Goal: Use online tool/utility: Utilize a website feature to perform a specific function

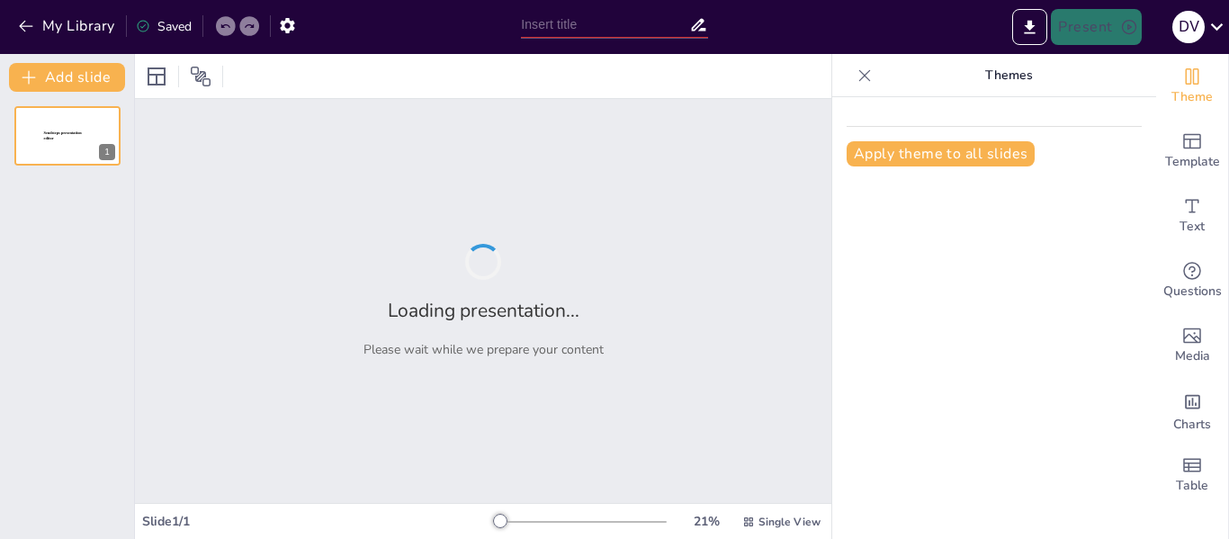
type input "Evaluación de Riesgos y Oportunidades en el Plan de Adaptación Climática"
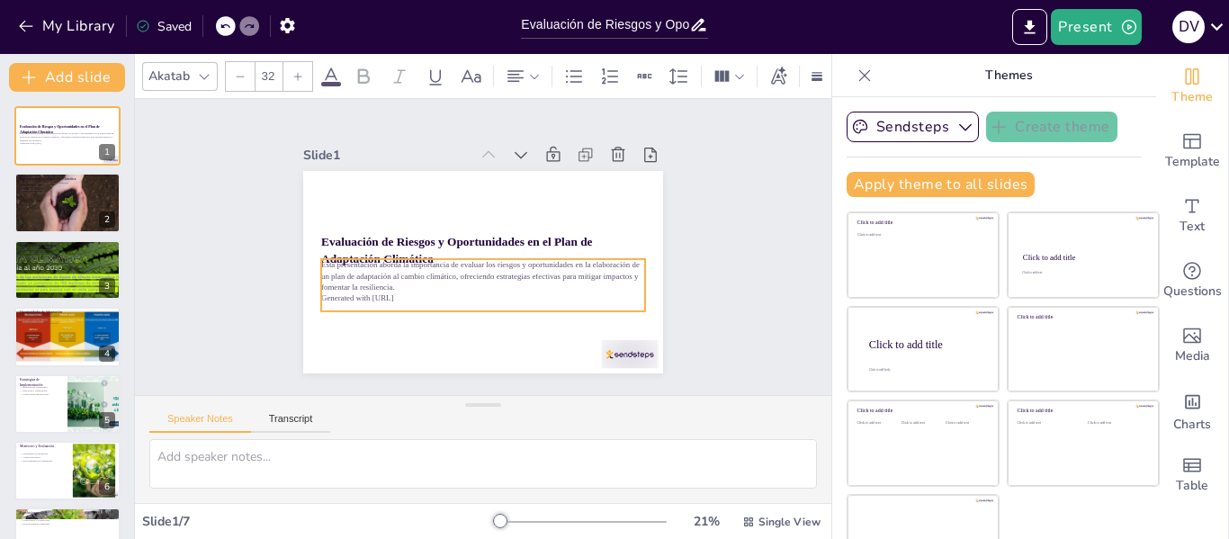
click at [465, 219] on p "Generated with [URL]" at bounding box center [488, 196] width 323 height 45
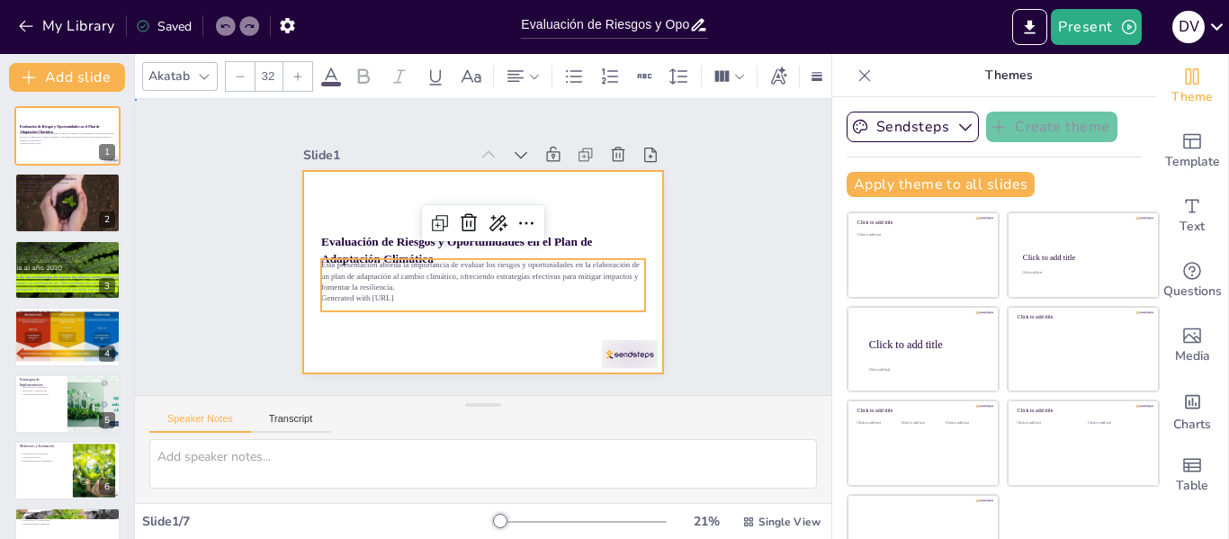
click at [522, 323] on div at bounding box center [457, 249] width 239 height 379
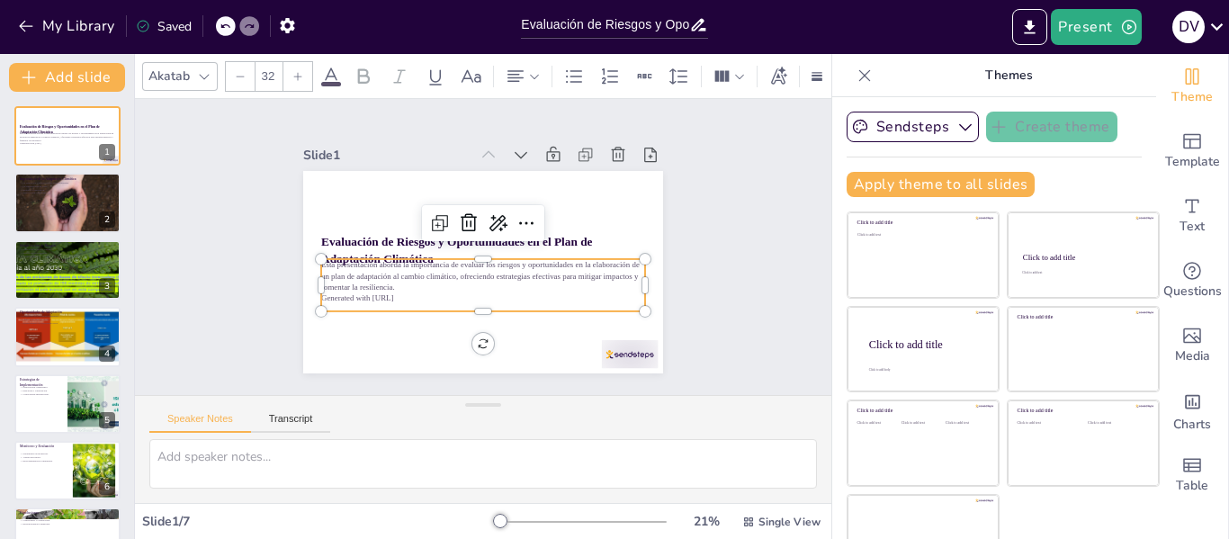
click at [468, 266] on p "Esta presentación aborda la importancia de evaluar los riesgos y oportunidades …" at bounding box center [509, 235] width 163 height 310
click at [463, 303] on div "Esta presentación aborda la importancia de evaluar los riesgos y oportunidades …" at bounding box center [461, 216] width 292 height 232
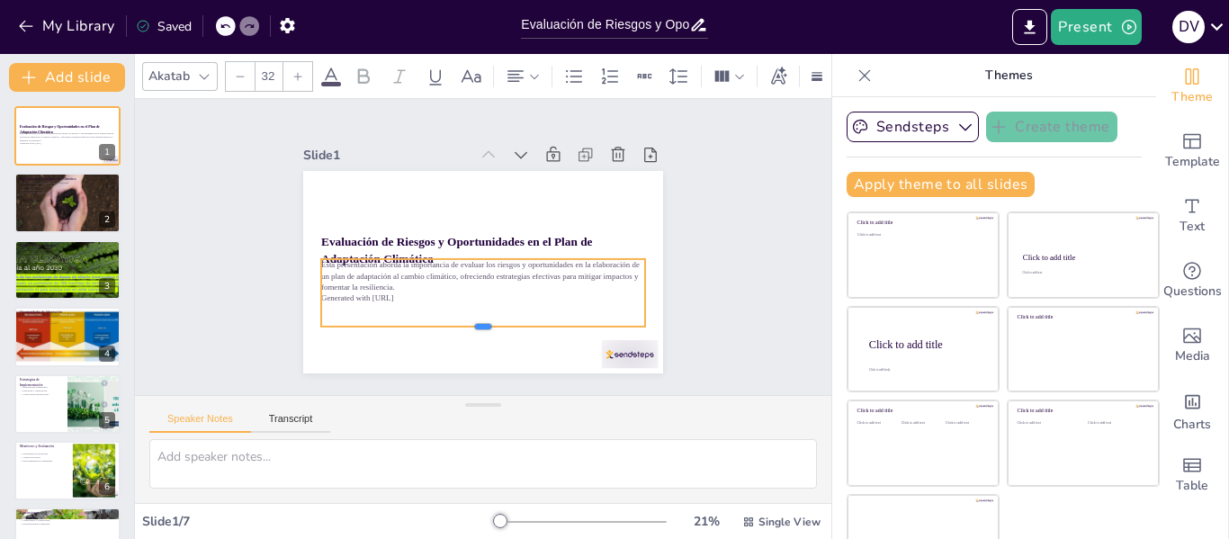
drag, startPoint x: 463, startPoint y: 309, endPoint x: 463, endPoint y: 324, distance: 15.3
click at [463, 314] on div at bounding box center [548, 189] width 228 height 250
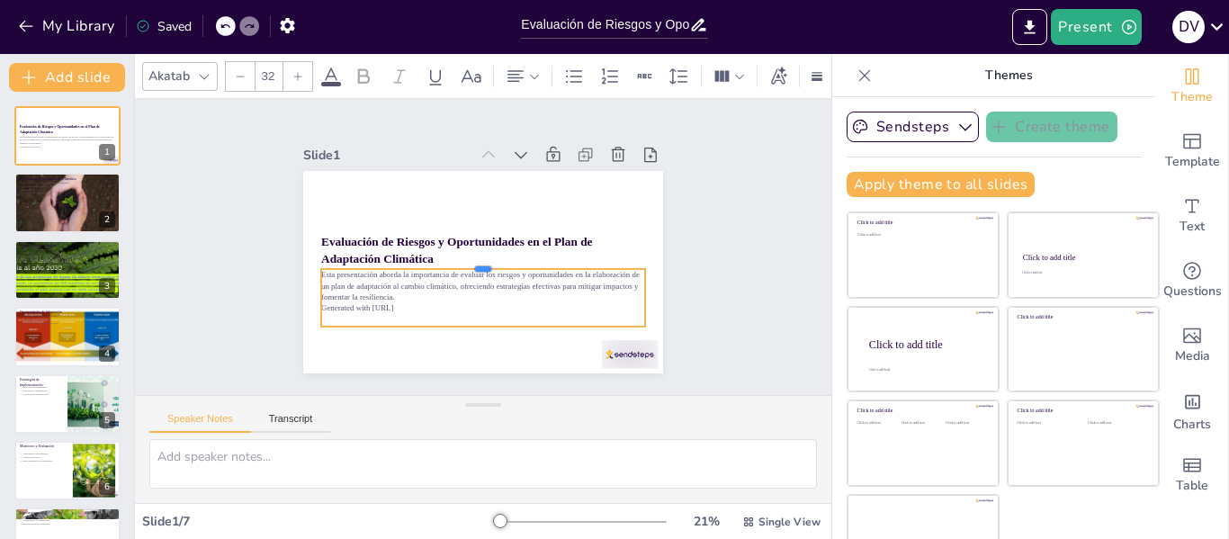
drag, startPoint x: 460, startPoint y: 250, endPoint x: 458, endPoint y: 260, distance: 10.1
click at [458, 260] on div at bounding box center [496, 239] width 175 height 288
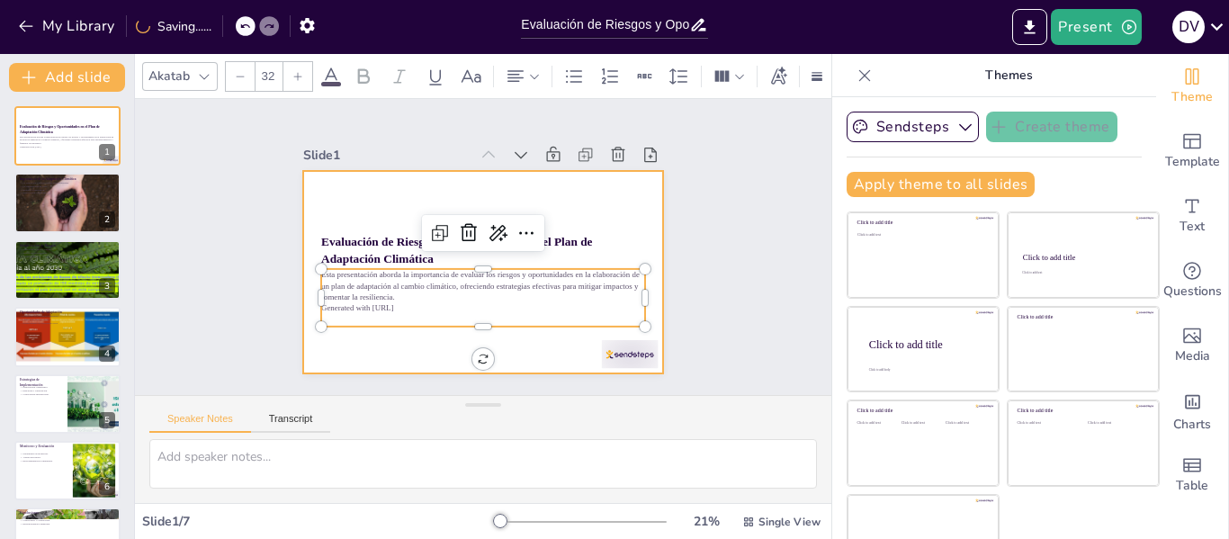
click at [593, 196] on div at bounding box center [458, 242] width 273 height 394
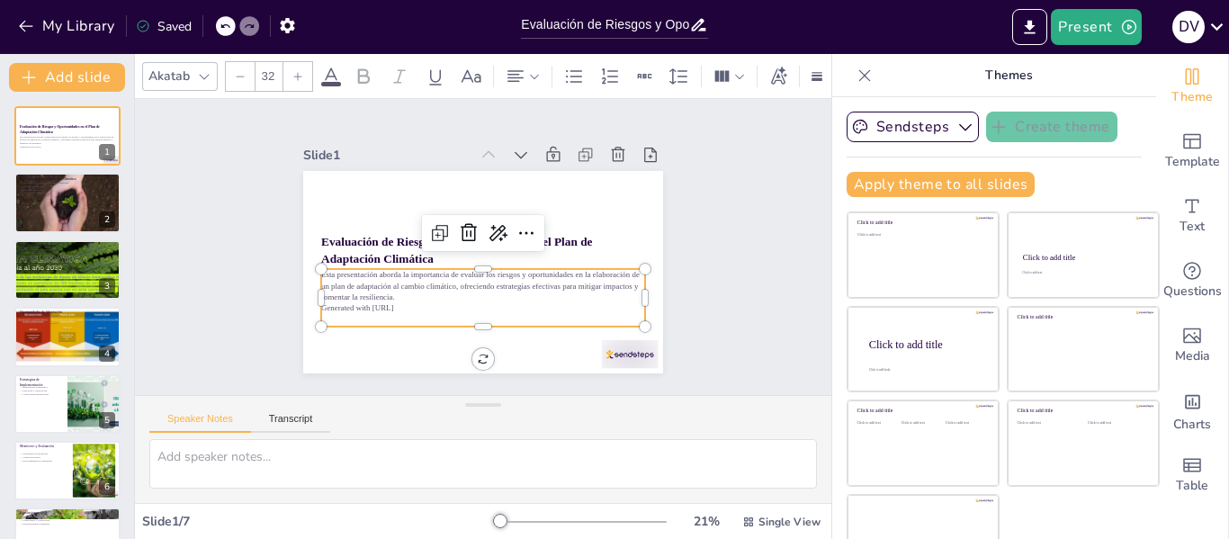
click at [385, 301] on p "Generated with [URL]" at bounding box center [434, 282] width 200 height 269
click at [394, 276] on p "Esta presentación aborda la importancia de evaluar los riesgos y oportunidades …" at bounding box center [447, 263] width 162 height 310
click at [74, 208] on div at bounding box center [67, 203] width 108 height 61
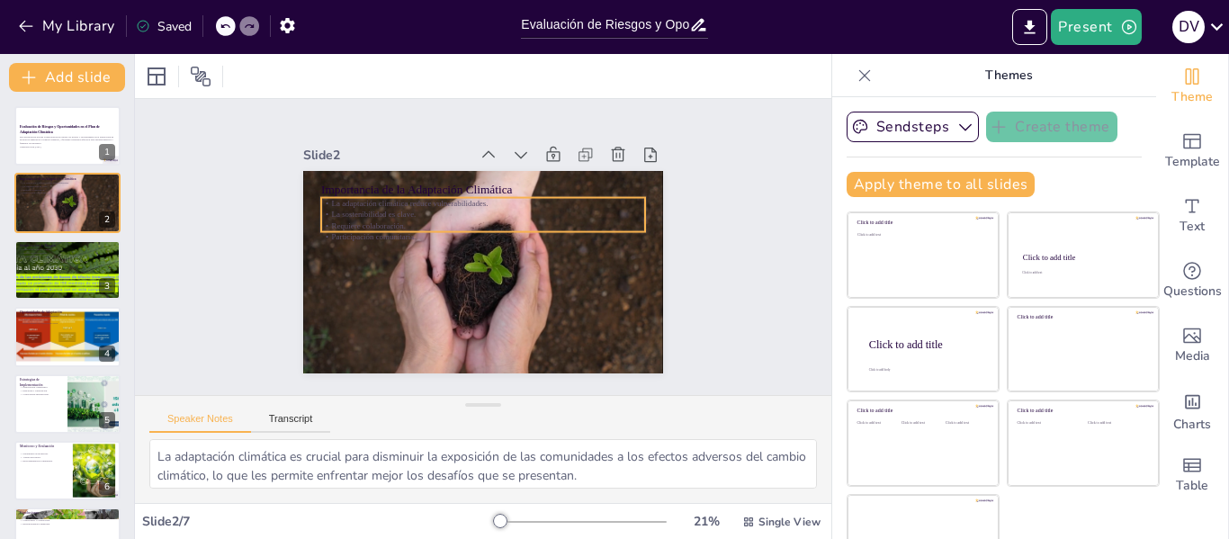
click at [362, 246] on p "Requiere colaboración." at bounding box center [480, 268] width 323 height 45
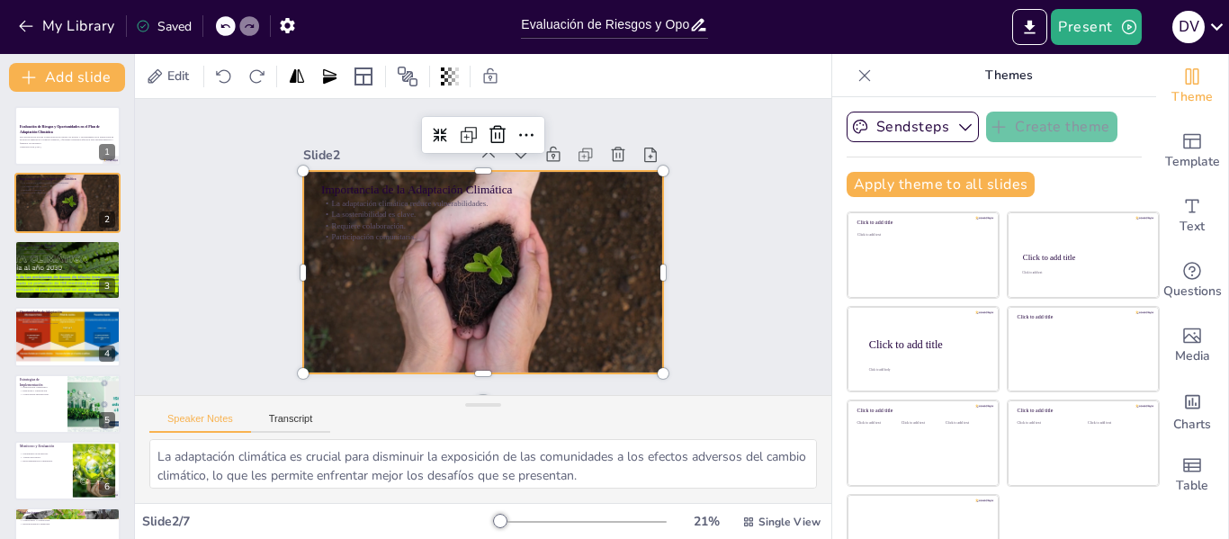
click at [363, 273] on div at bounding box center [460, 234] width 355 height 413
click at [81, 281] on div at bounding box center [67, 269] width 192 height 61
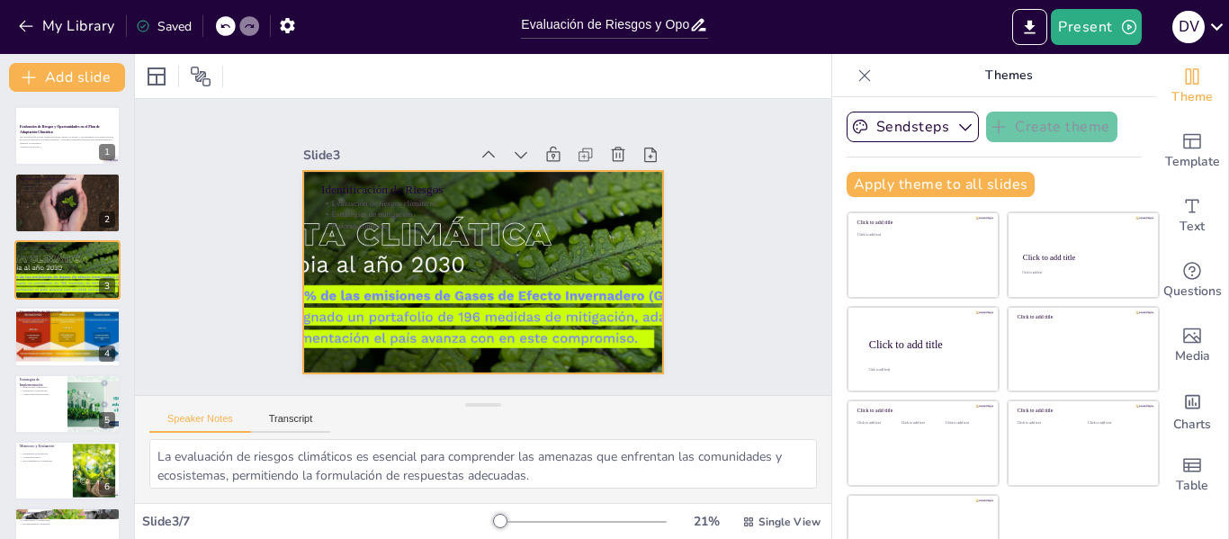
click at [424, 238] on div at bounding box center [485, 222] width 655 height 268
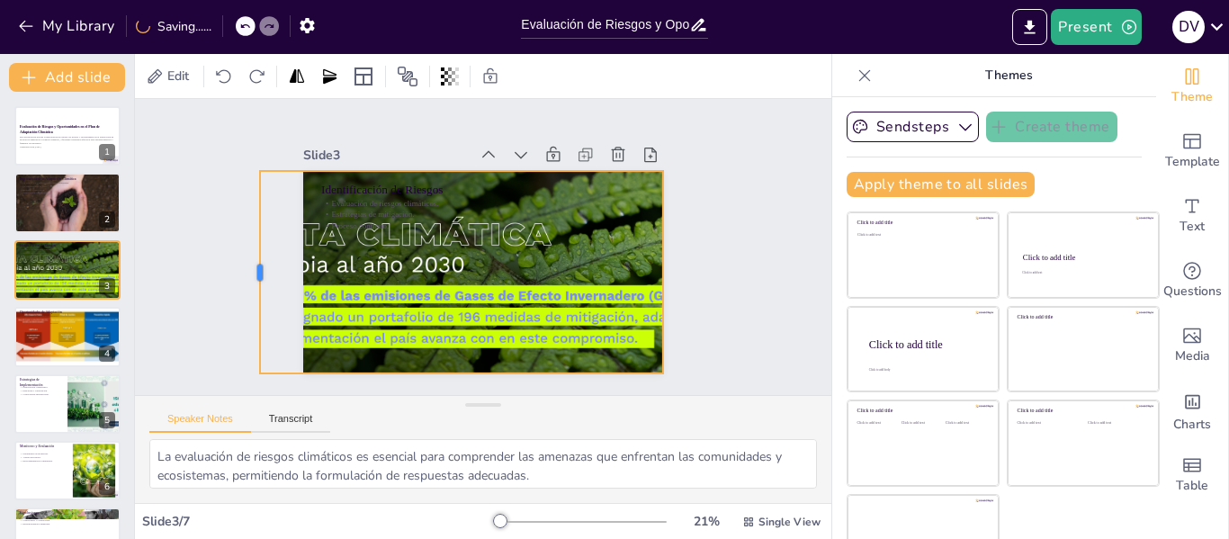
drag, startPoint x: 281, startPoint y: 262, endPoint x: 236, endPoint y: 261, distance: 45.0
click at [614, 202] on div at bounding box center [670, 110] width 113 height 183
click at [703, 240] on div "Slide 1 Evaluación de Riesgos y Oportunidades en el Plan de Adaptación Climátic…" at bounding box center [483, 247] width 697 height 296
click at [460, 258] on div at bounding box center [495, 269] width 653 height 494
click at [280, 252] on div "Slide 1 Evaluación de Riesgos y Oportunidades en el Plan de Adaptación Climátic…" at bounding box center [482, 247] width 503 height 343
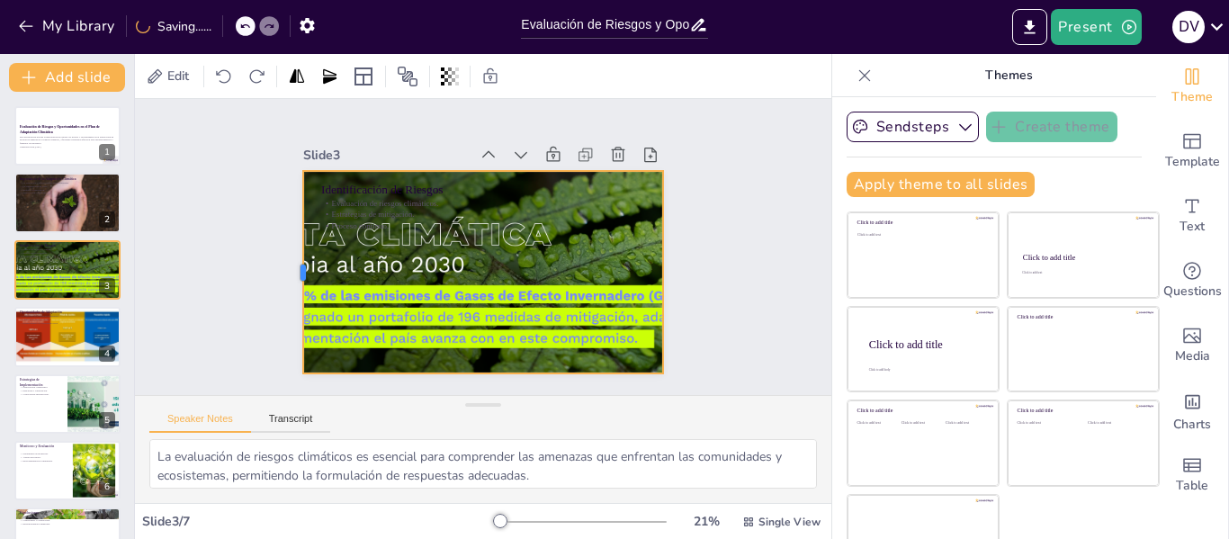
drag, startPoint x: 237, startPoint y: 265, endPoint x: 281, endPoint y: 265, distance: 44.1
click at [297, 330] on div at bounding box center [377, 403] width 160 height 146
click at [487, 148] on div "Slide 3" at bounding box center [528, 120] width 83 height 158
click at [477, 353] on icon at bounding box center [464, 365] width 25 height 25
click at [643, 104] on div "Slide 1 Evaluación de Riesgos y Oportunidades en el Plan de Adaptación Climátic…" at bounding box center [482, 247] width 715 height 686
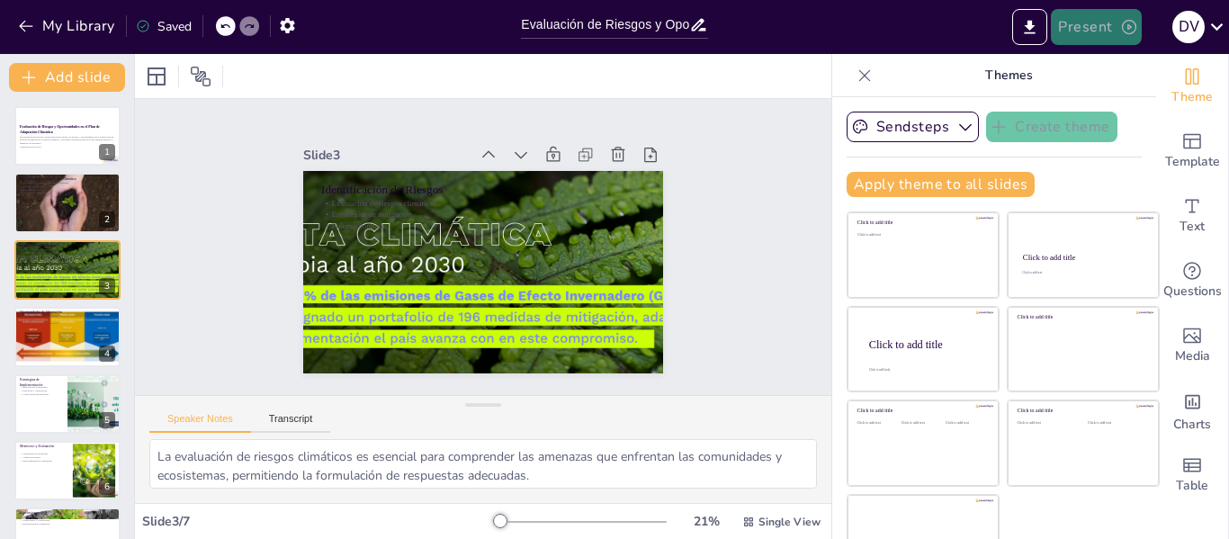
click at [1098, 27] on button "Present" at bounding box center [1096, 27] width 90 height 36
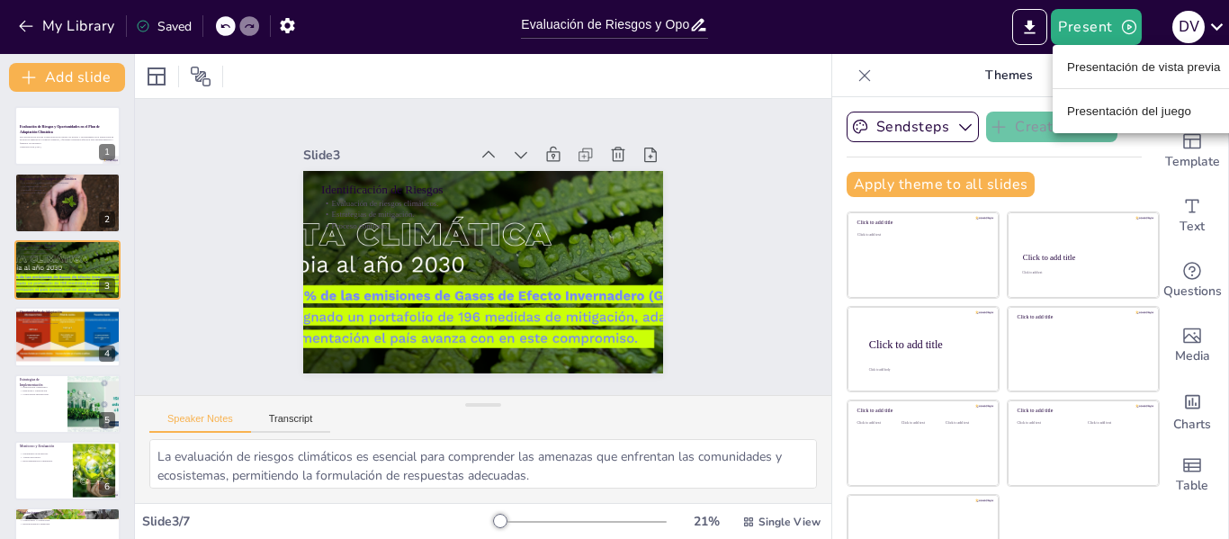
click at [737, 161] on div at bounding box center [614, 269] width 1229 height 539
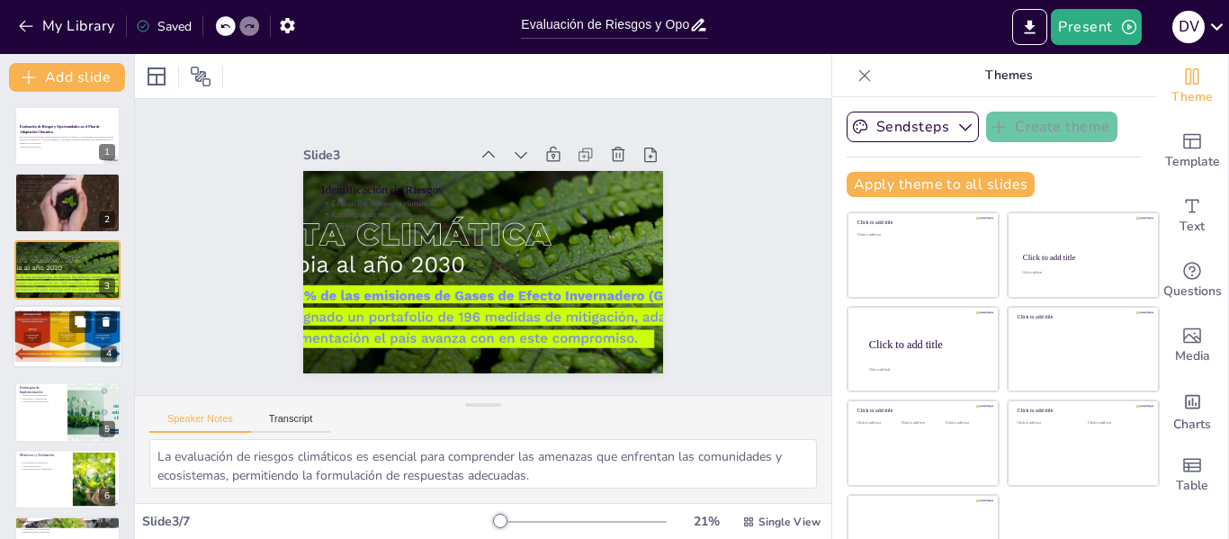
click at [67, 335] on div at bounding box center [67, 336] width 108 height 61
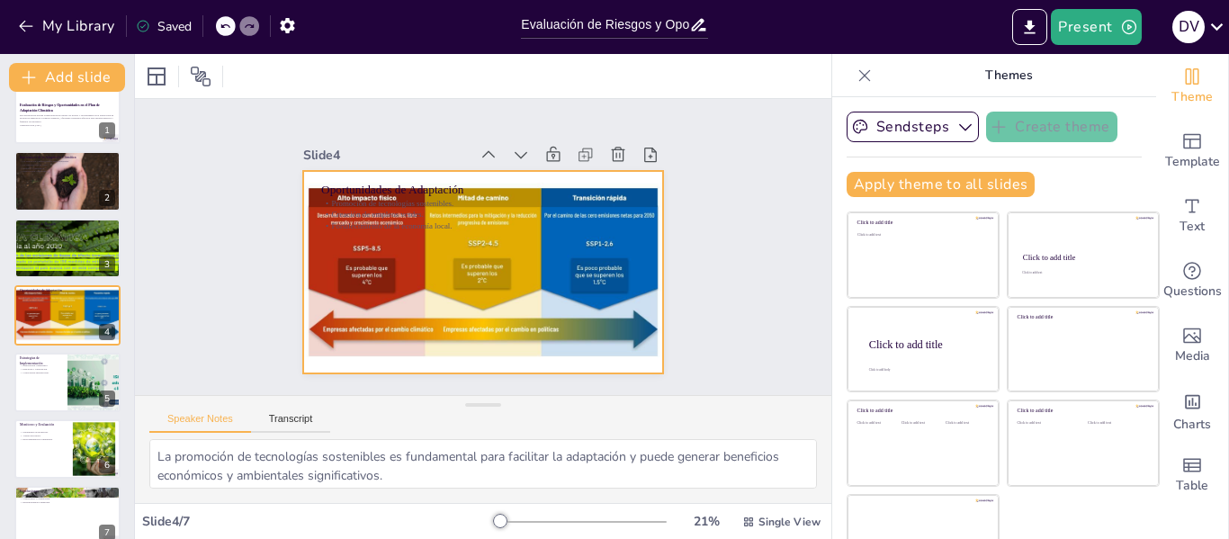
click at [386, 231] on div at bounding box center [472, 223] width 411 height 331
click at [386, 231] on div at bounding box center [485, 222] width 379 height 239
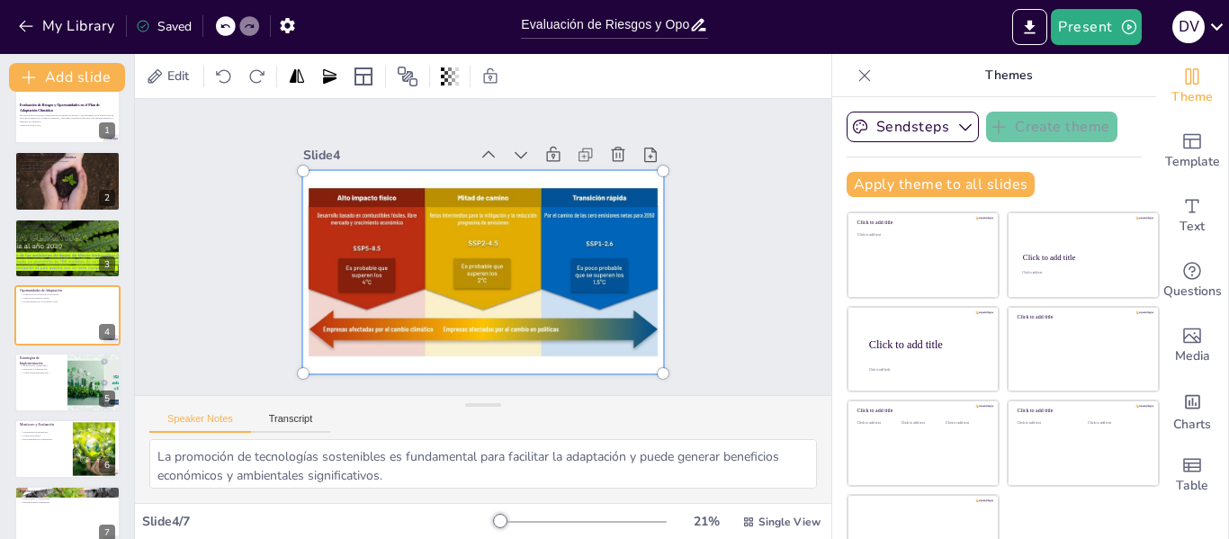
click at [386, 231] on div at bounding box center [466, 266] width 434 height 422
click at [643, 357] on div at bounding box center [639, 364] width 14 height 14
drag, startPoint x: 624, startPoint y: 211, endPoint x: 626, endPoint y: 200, distance: 11.1
click at [624, 212] on div at bounding box center [458, 255] width 331 height 432
click at [555, 418] on div at bounding box center [539, 433] width 31 height 31
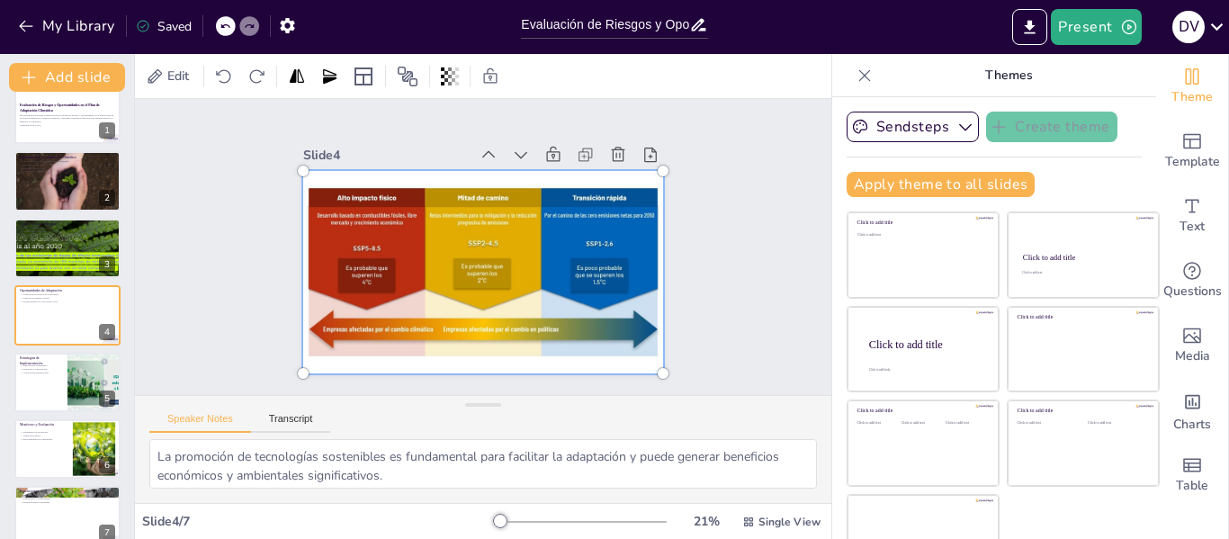
drag, startPoint x: 624, startPoint y: 193, endPoint x: 676, endPoint y: 163, distance: 60.1
click at [676, 163] on div "Slide 1 Evaluación de Riesgos y Oportunidades en el Plan de Adaptación Climátic…" at bounding box center [483, 246] width 496 height 511
drag, startPoint x: 609, startPoint y: 237, endPoint x: 652, endPoint y: 199, distance: 56.7
click at [608, 199] on div at bounding box center [459, 240] width 299 height 419
click at [622, 268] on div at bounding box center [460, 258] width 360 height 440
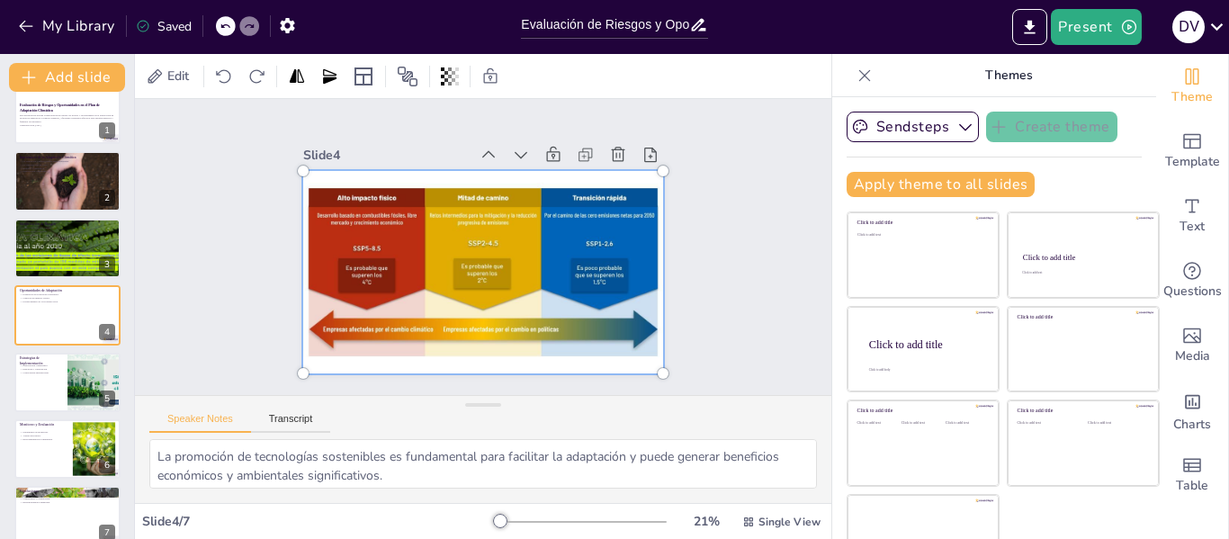
click at [606, 342] on div at bounding box center [461, 260] width 385 height 443
click at [533, 351] on div at bounding box center [495, 224] width 443 height 385
drag, startPoint x: 521, startPoint y: 285, endPoint x: 602, endPoint y: 285, distance: 81.0
click at [602, 285] on div at bounding box center [461, 260] width 385 height 443
click at [495, 281] on div at bounding box center [463, 261] width 406 height 440
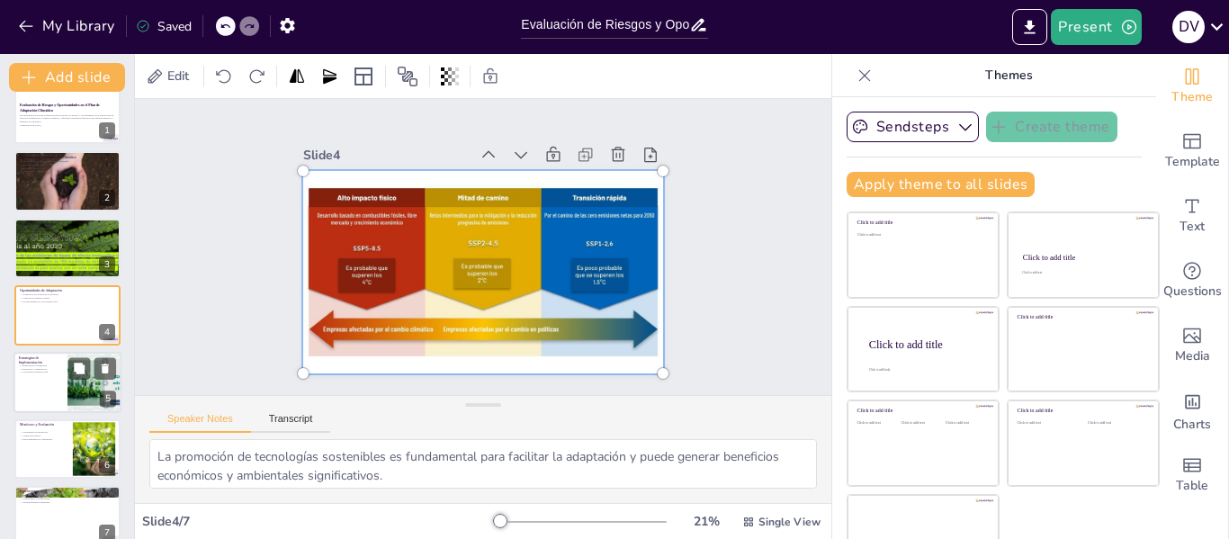
click at [69, 386] on div at bounding box center [94, 382] width 116 height 61
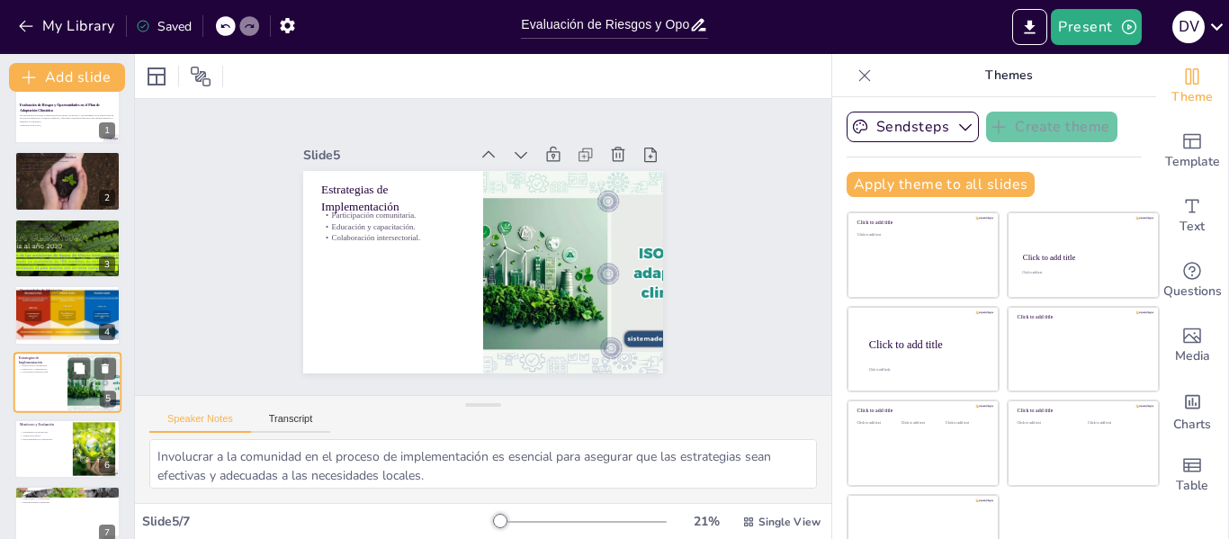
scroll to position [43, 0]
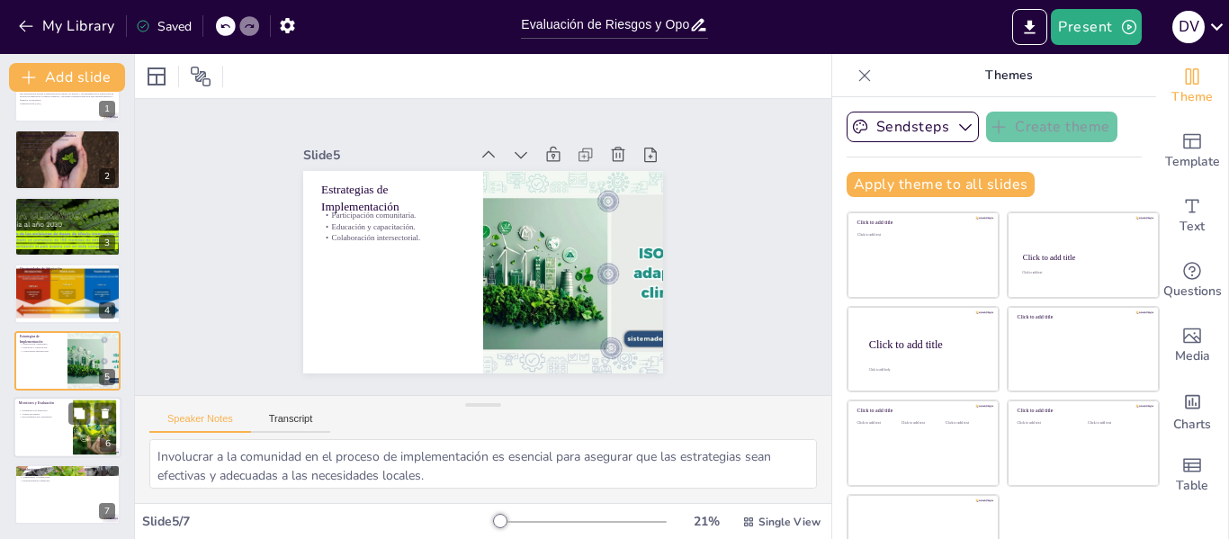
click at [56, 413] on p "Ajustes necesarios." at bounding box center [43, 414] width 49 height 4
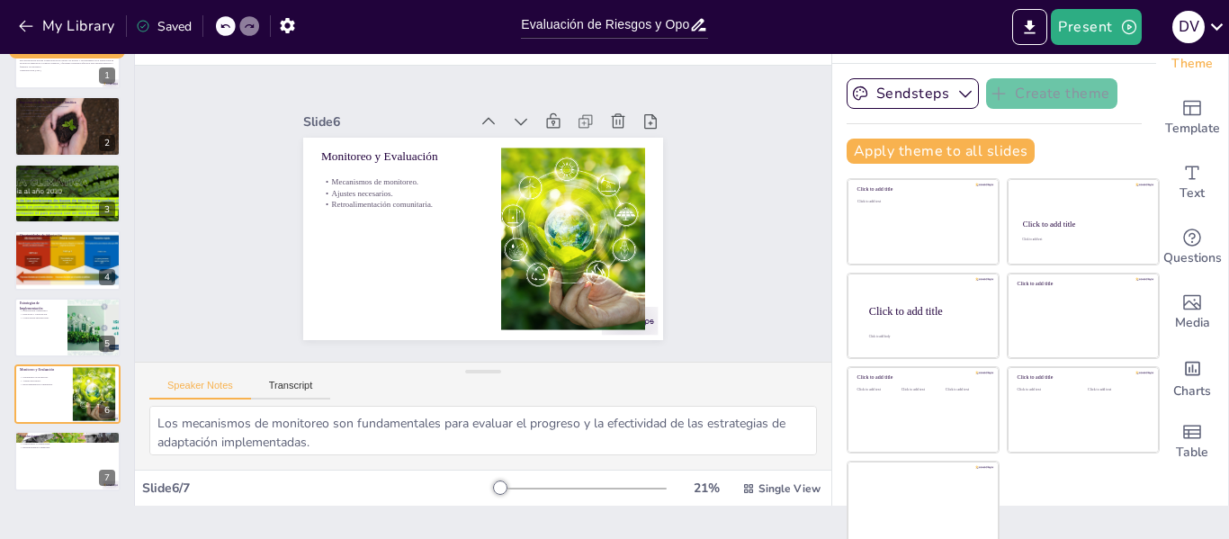
scroll to position [41, 0]
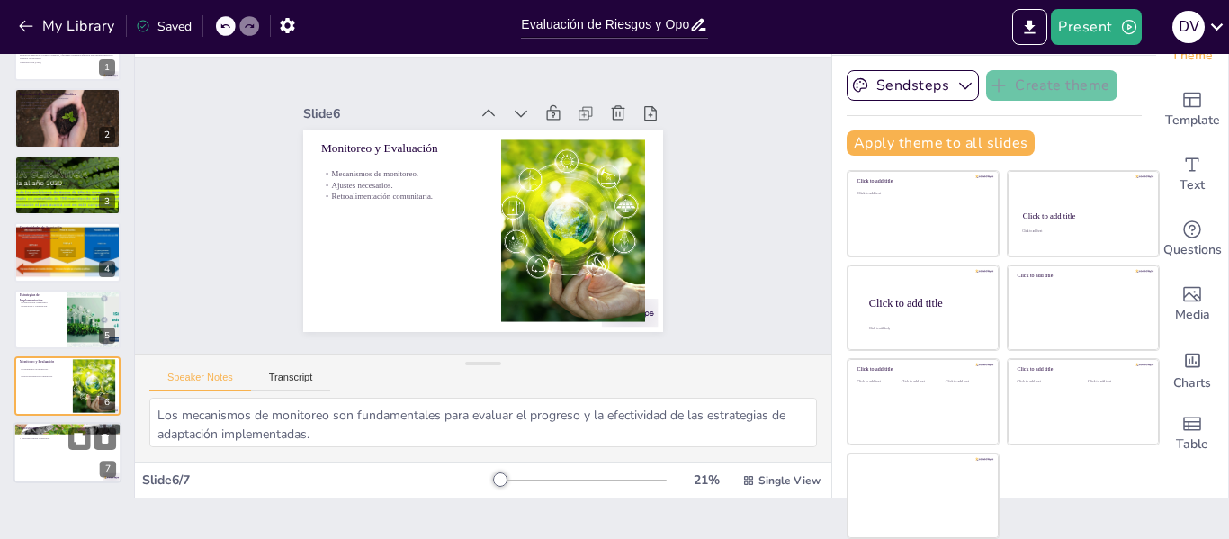
click at [46, 437] on p "Responsabilidad compartida." at bounding box center [67, 439] width 97 height 4
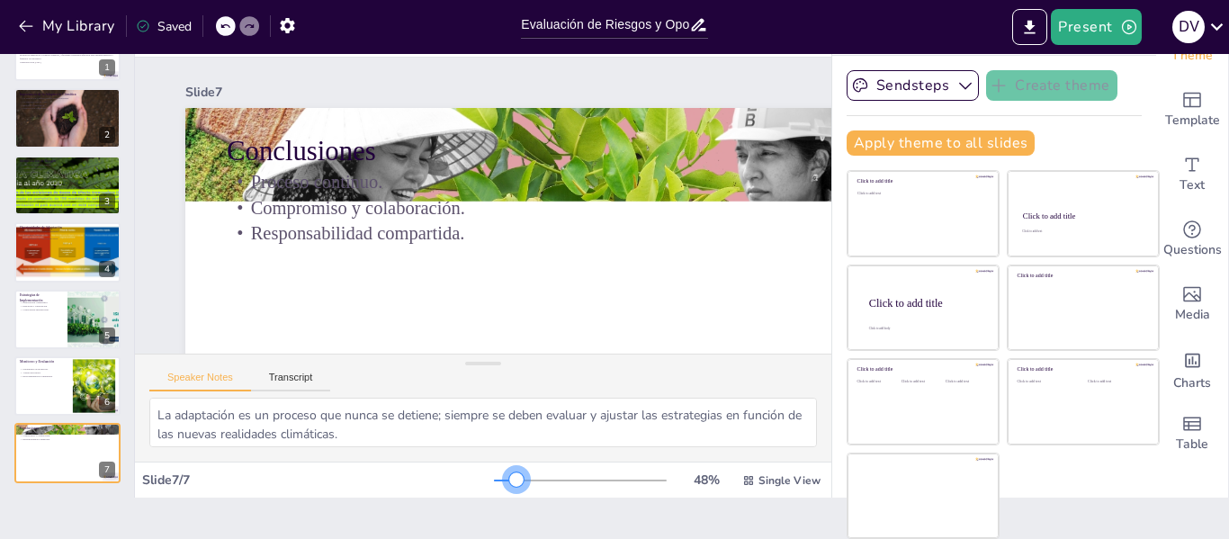
drag, startPoint x: 480, startPoint y: 480, endPoint x: 491, endPoint y: 477, distance: 12.0
click at [509, 477] on div at bounding box center [516, 479] width 14 height 14
click at [74, 195] on div at bounding box center [67, 185] width 192 height 61
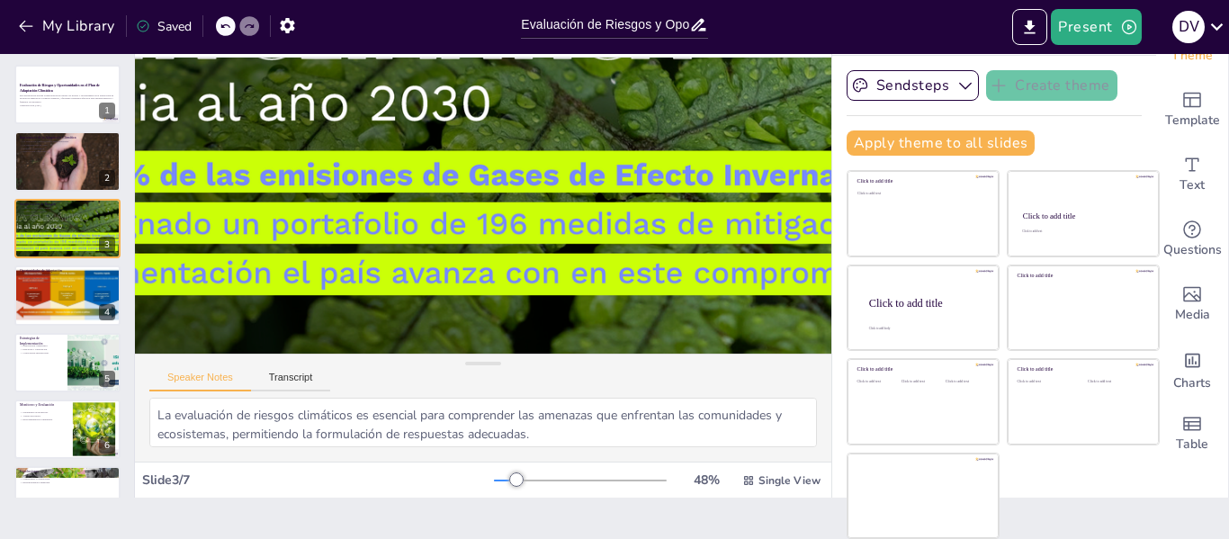
scroll to position [234, 0]
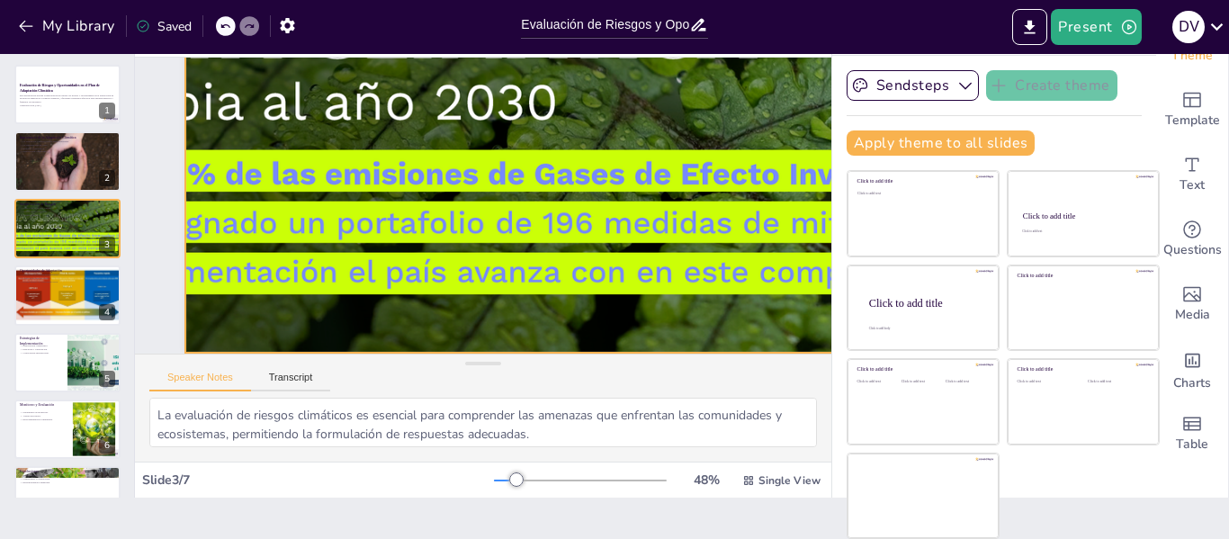
click at [243, 242] on div at bounding box center [454, 347] width 1402 height 1330
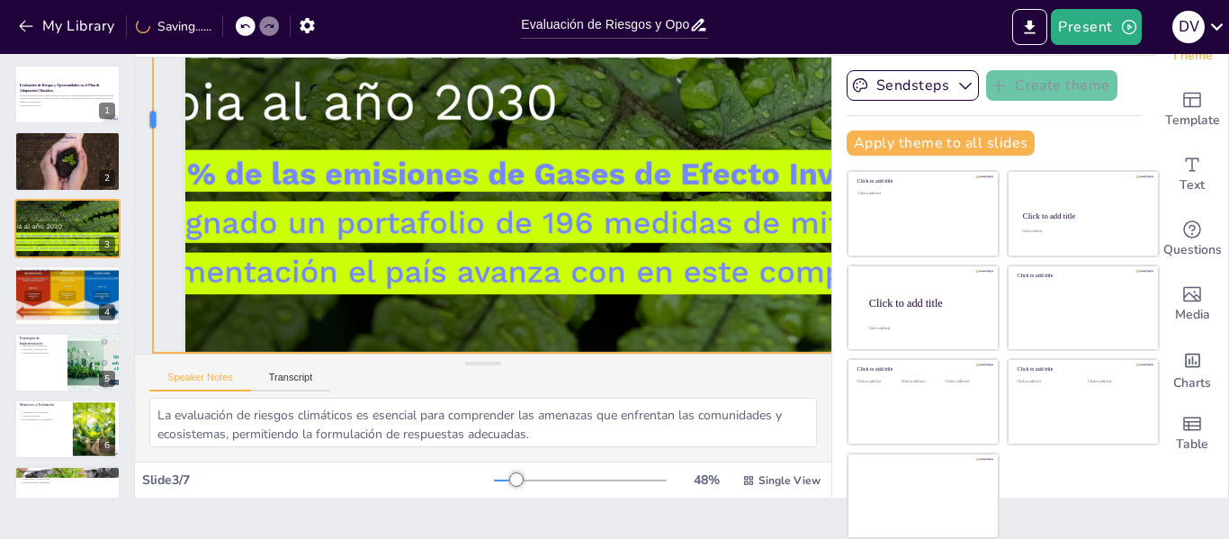
drag, startPoint x: 182, startPoint y: 237, endPoint x: 148, endPoint y: 237, distance: 34.2
click at [148, 237] on div at bounding box center [170, 51] width 111 height 459
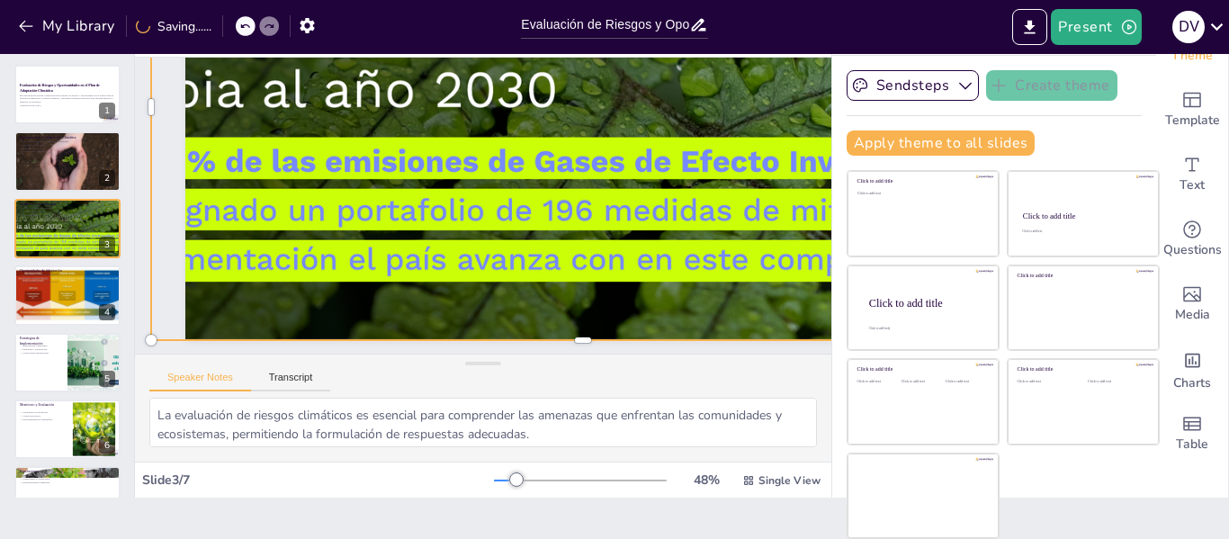
click at [202, 230] on div at bounding box center [618, 133] width 1533 height 760
click at [180, 230] on div "Slide 1 Evaluación de Riesgos y Oportunidades en el Plan de Adaptación Climátic…" at bounding box center [548, 363] width 850 height 1060
click at [230, 230] on div "Slide 1 Evaluación de Riesgos y Oportunidades en el Plan de Adaptación Climátic…" at bounding box center [579, 345] width 699 height 1017
click at [180, 230] on div "Slide 1 Evaluación de Riesgos y Oportunidades en el Plan de Adaptación Climátic…" at bounding box center [564, 355] width 778 height 1044
click at [180, 230] on div "Slide 1 Evaluación de Riesgos y Oportunidades en el Plan de Adaptación Climátic…" at bounding box center [653, 209] width 1007 height 1037
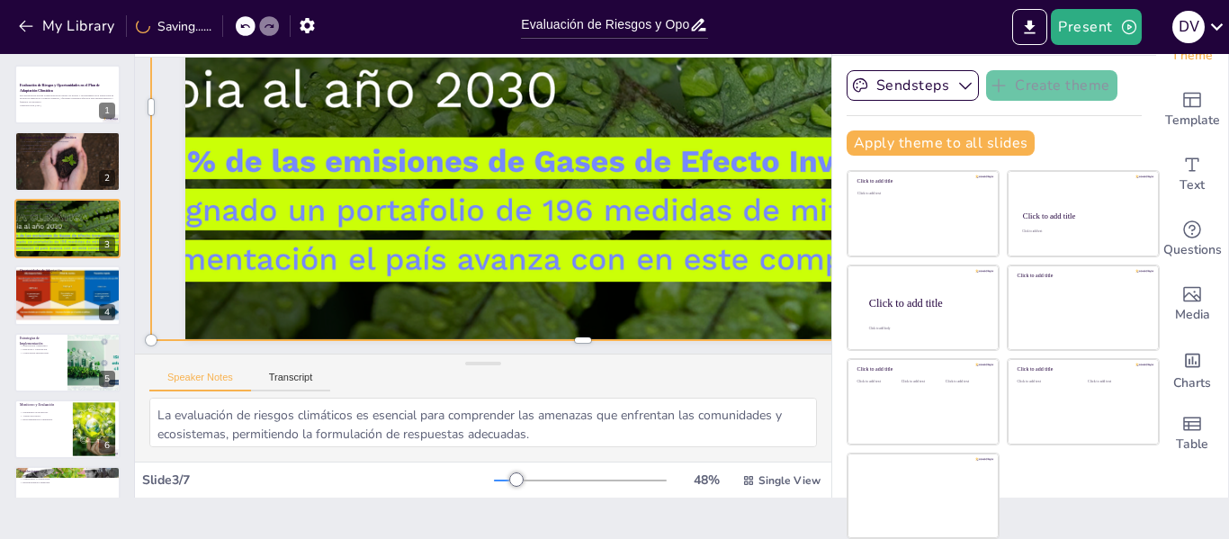
click at [180, 230] on div "Slide 1 Evaluación de Riesgos y Oportunidades en el Plan de Adaptación Climátic…" at bounding box center [622, 109] width 1017 height 698
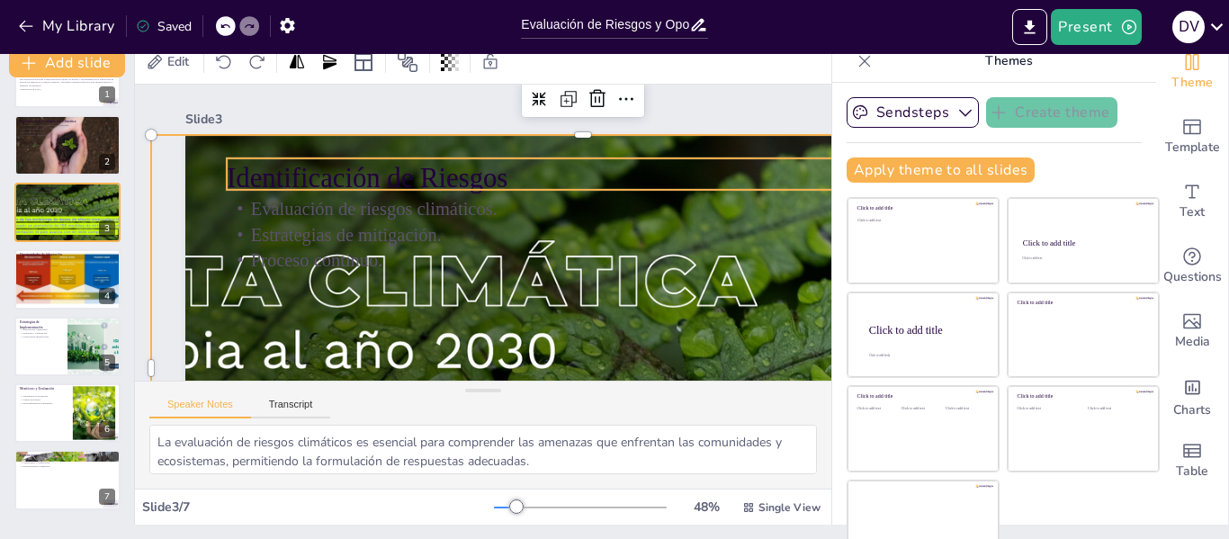
scroll to position [0, 0]
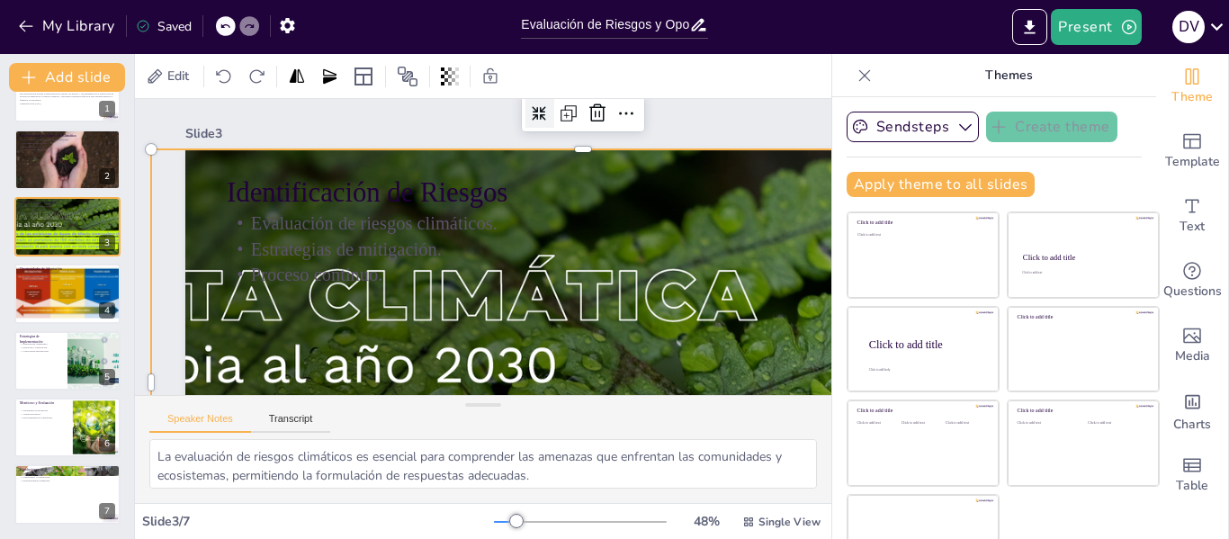
click at [614, 203] on icon at bounding box center [624, 213] width 21 height 21
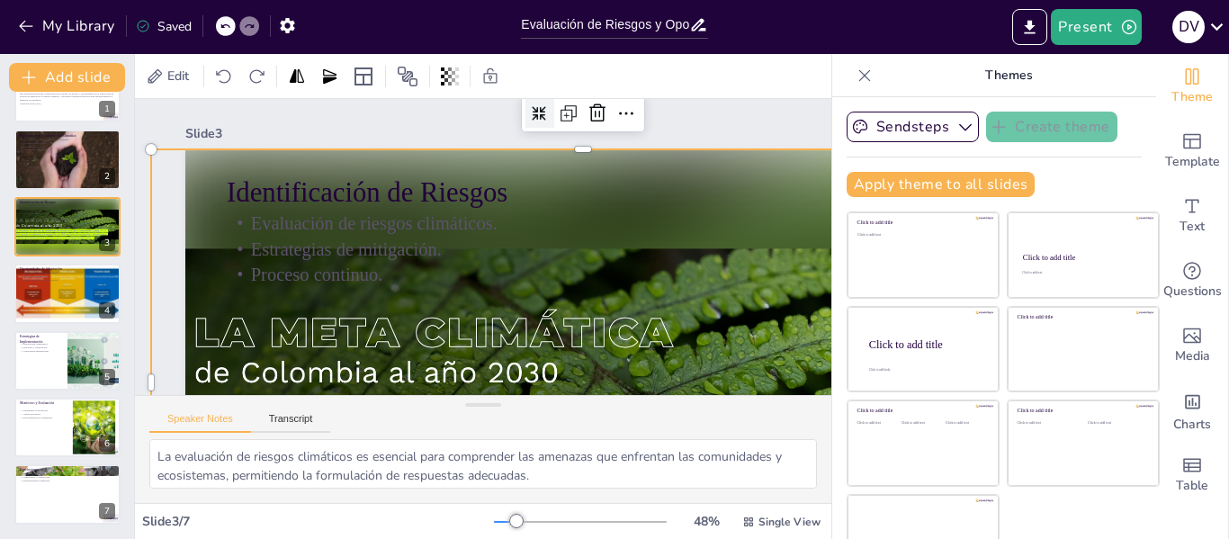
click at [394, 131] on icon at bounding box center [384, 141] width 20 height 20
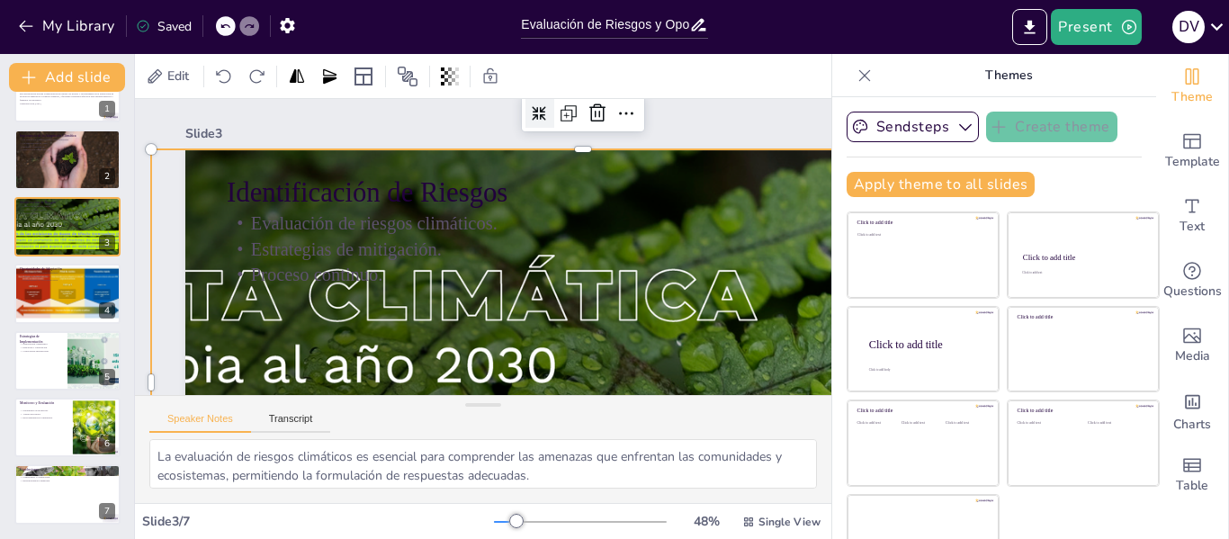
click at [421, 365] on icon at bounding box center [413, 373] width 16 height 16
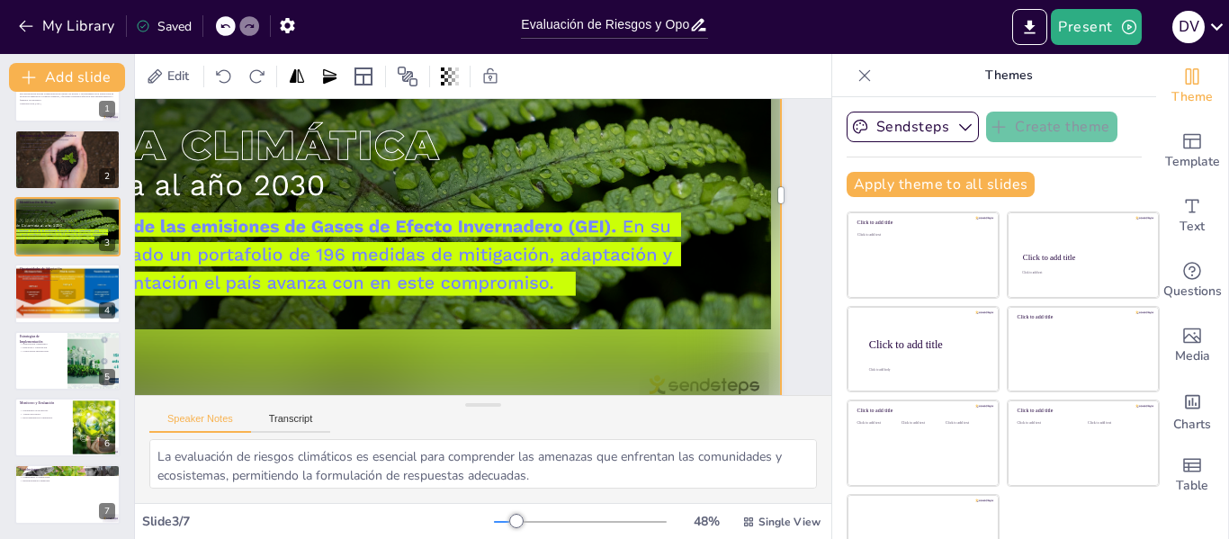
scroll to position [187, 13]
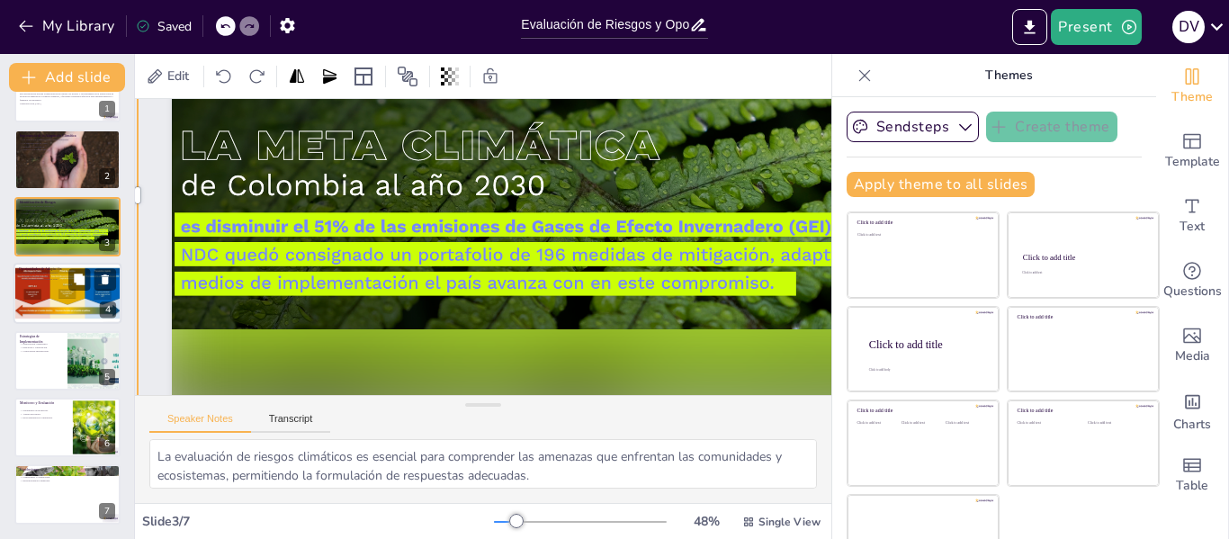
click at [74, 293] on div at bounding box center [67, 293] width 108 height 61
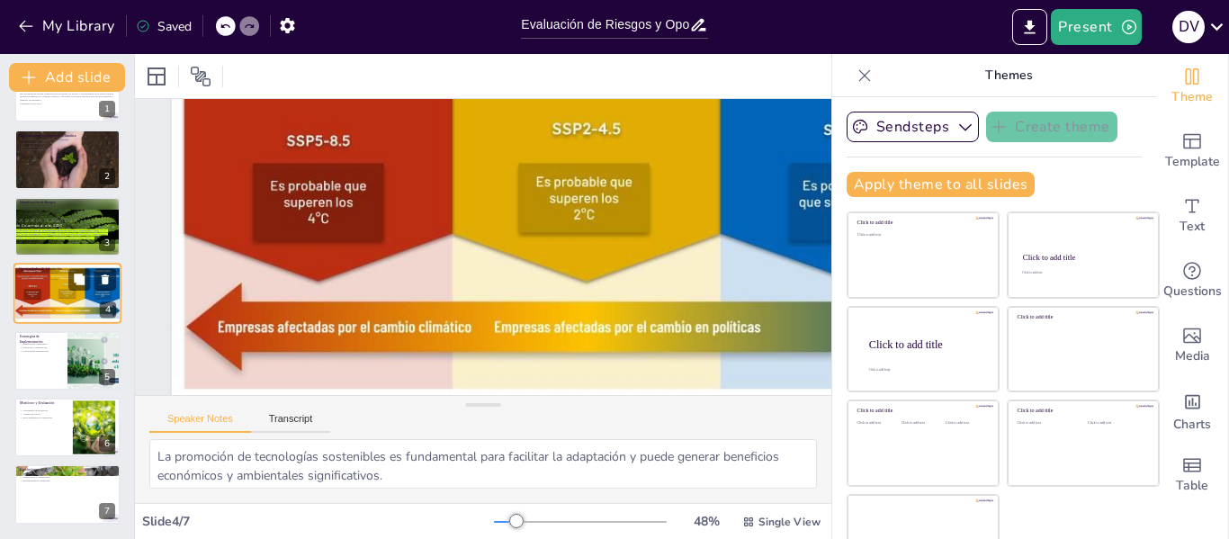
scroll to position [0, 13]
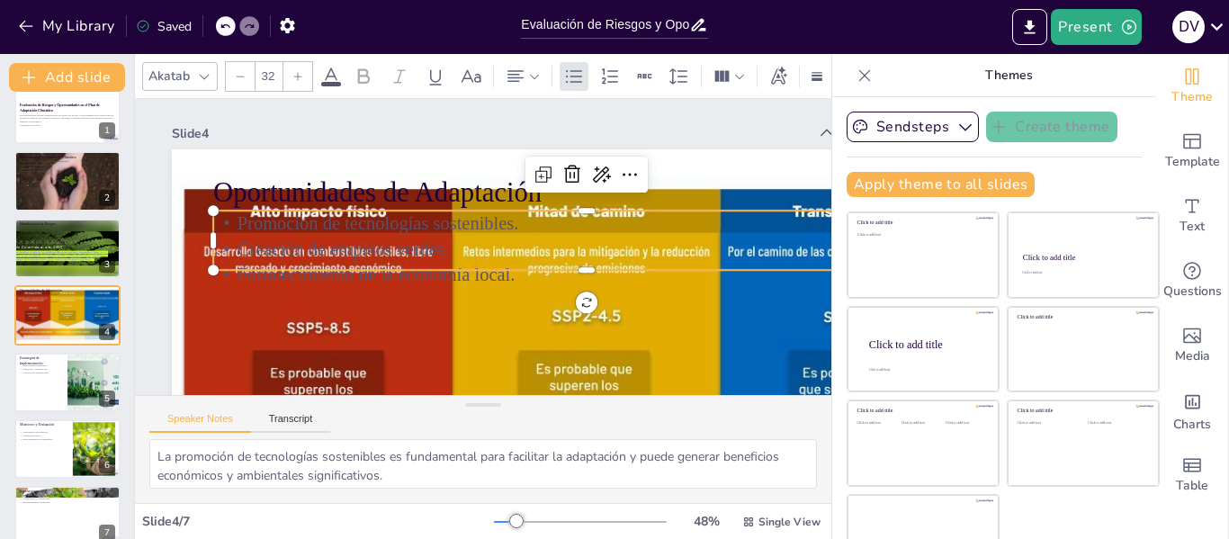
click at [497, 243] on p "Creación de empleos verdes." at bounding box center [546, 164] width 460 height 619
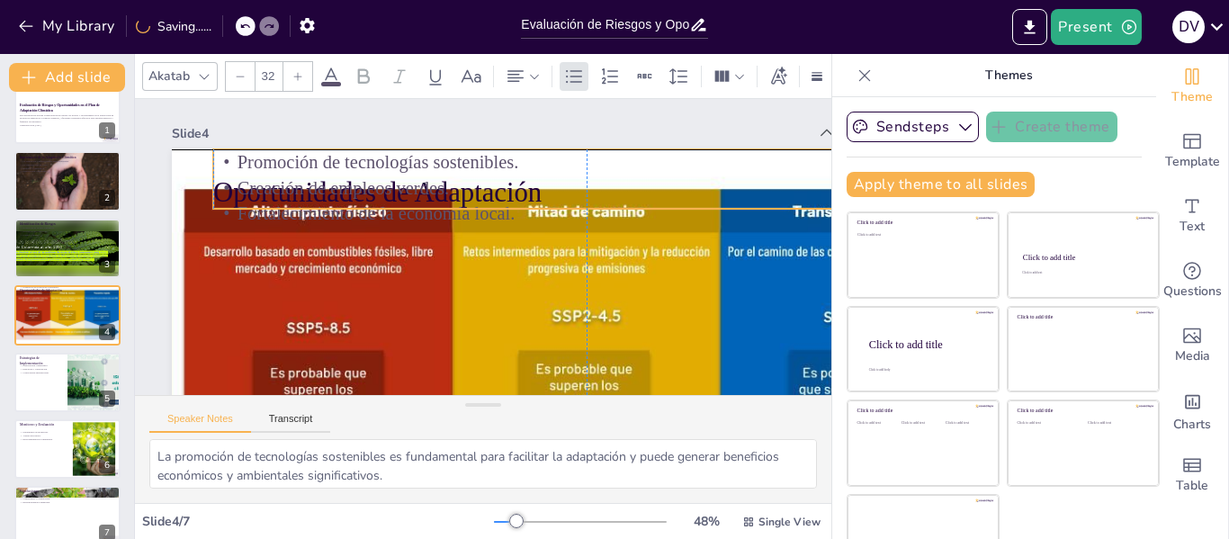
drag, startPoint x: 472, startPoint y: 254, endPoint x: 473, endPoint y: 193, distance: 61.2
click at [473, 193] on p "Creación de empleos verdes." at bounding box center [434, 138] width 103 height 745
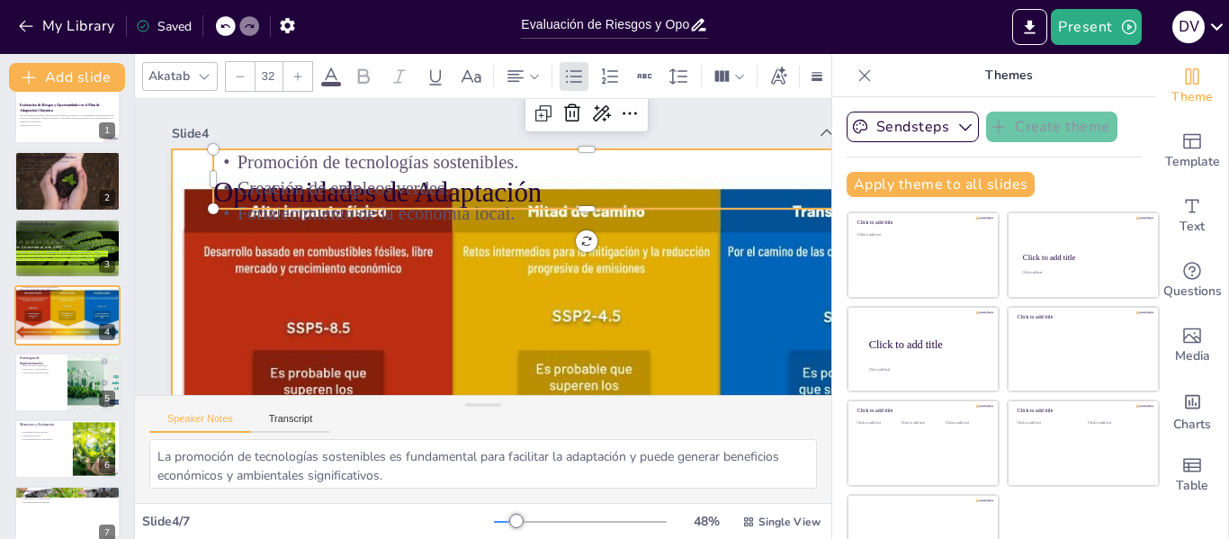
click at [436, 335] on div at bounding box center [556, 401] width 908 height 628
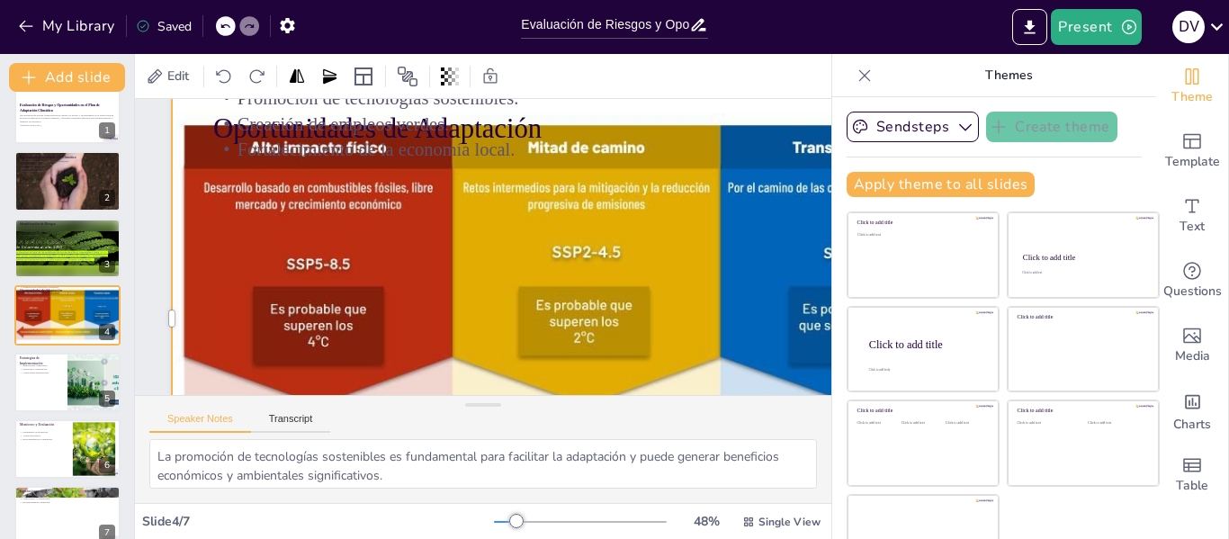
scroll to position [50, 13]
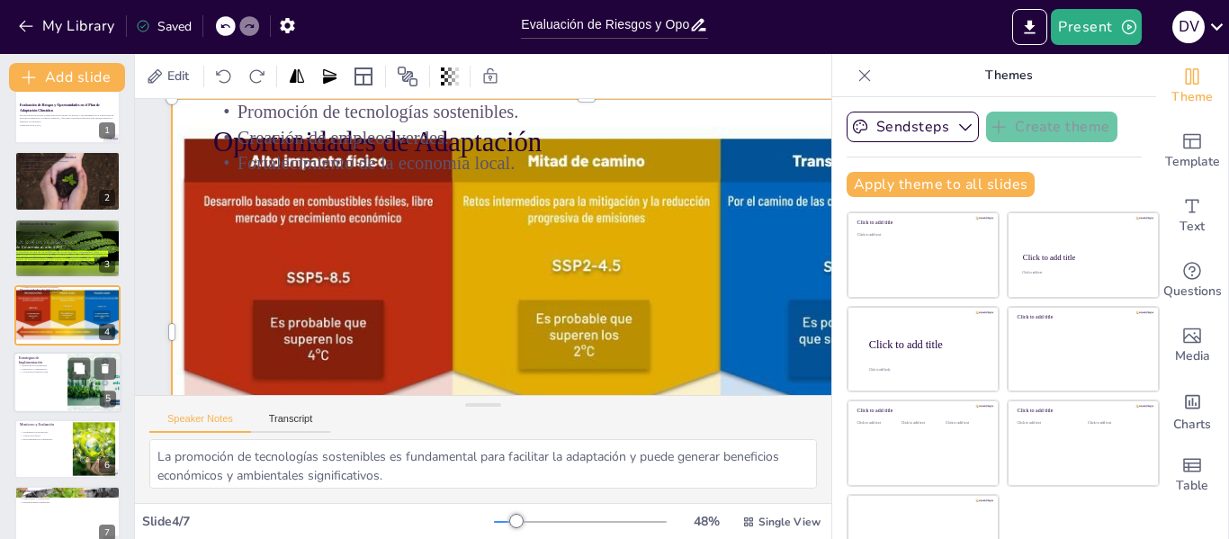
click at [55, 383] on div at bounding box center [67, 382] width 108 height 61
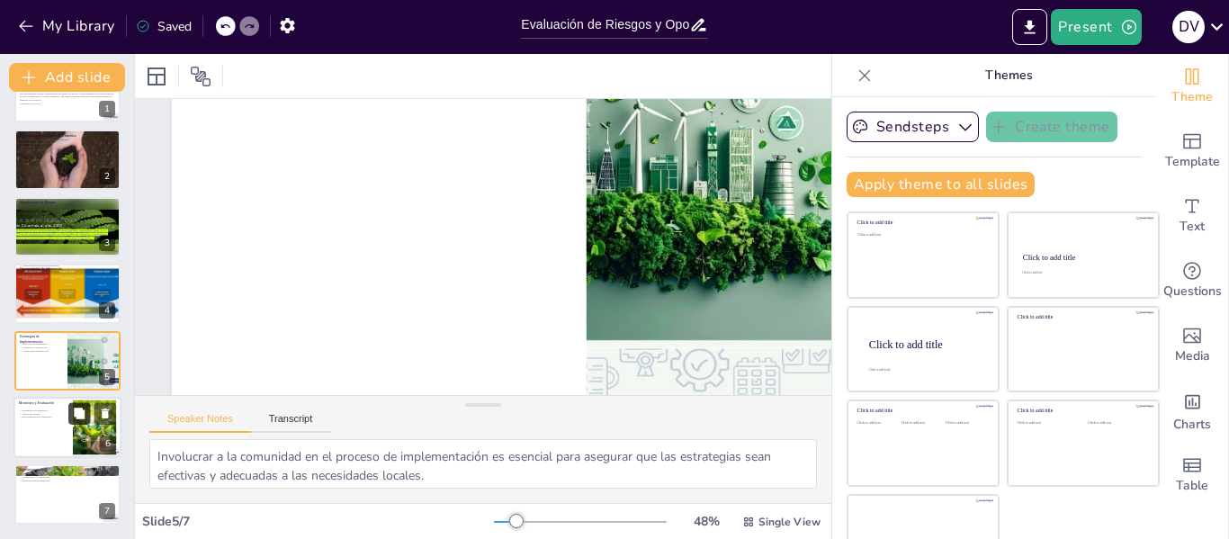
scroll to position [41, 0]
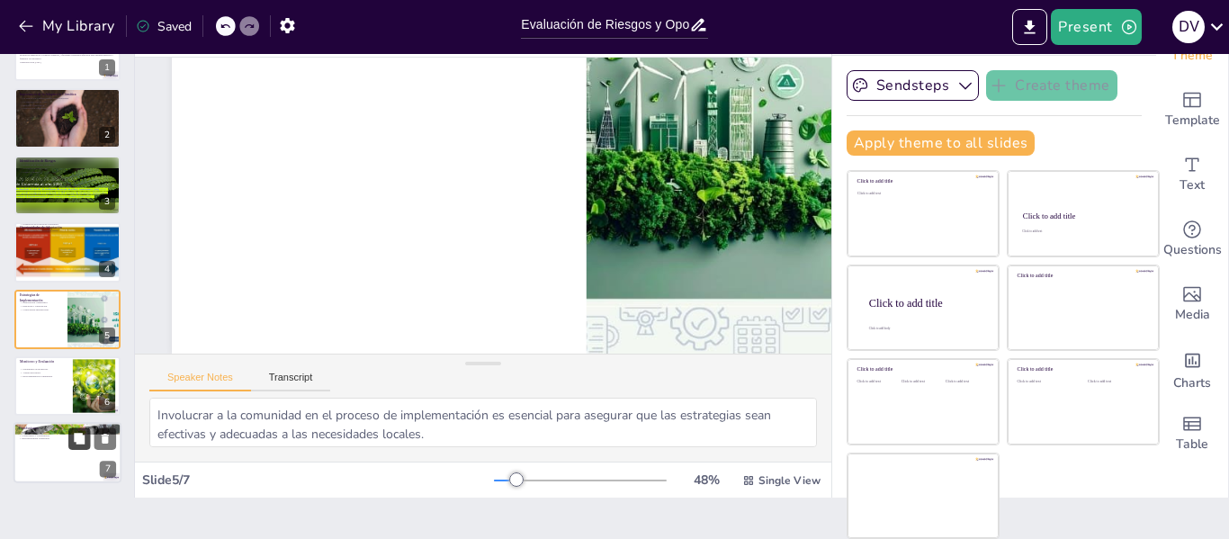
click at [79, 433] on icon at bounding box center [79, 439] width 13 height 13
type textarea "La adaptación es un proceso que nunca se detiene; siempre se deben evaluar y aj…"
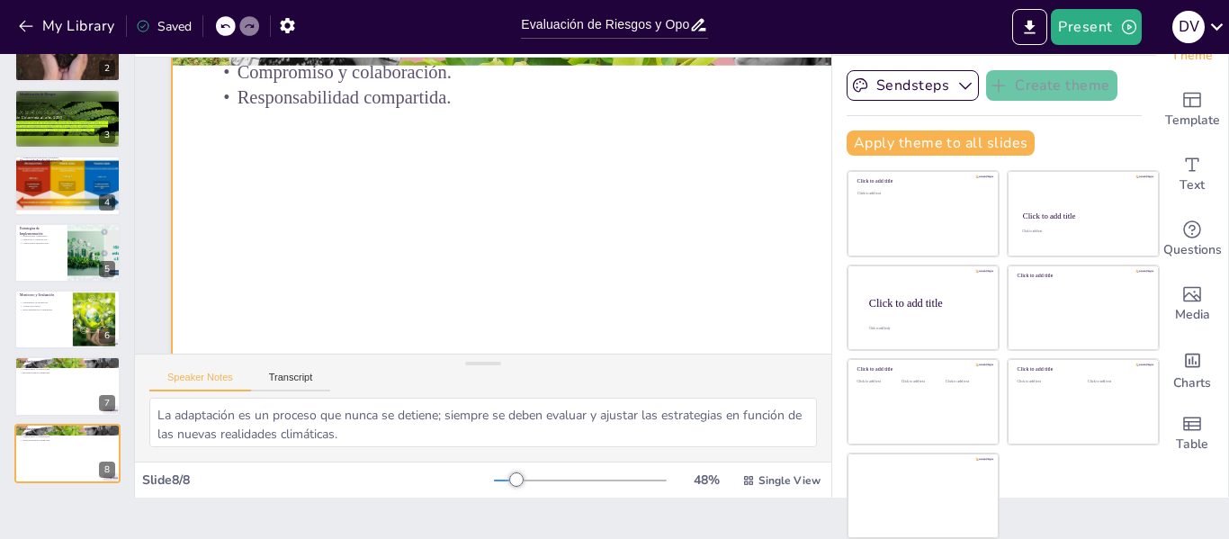
scroll to position [0, 13]
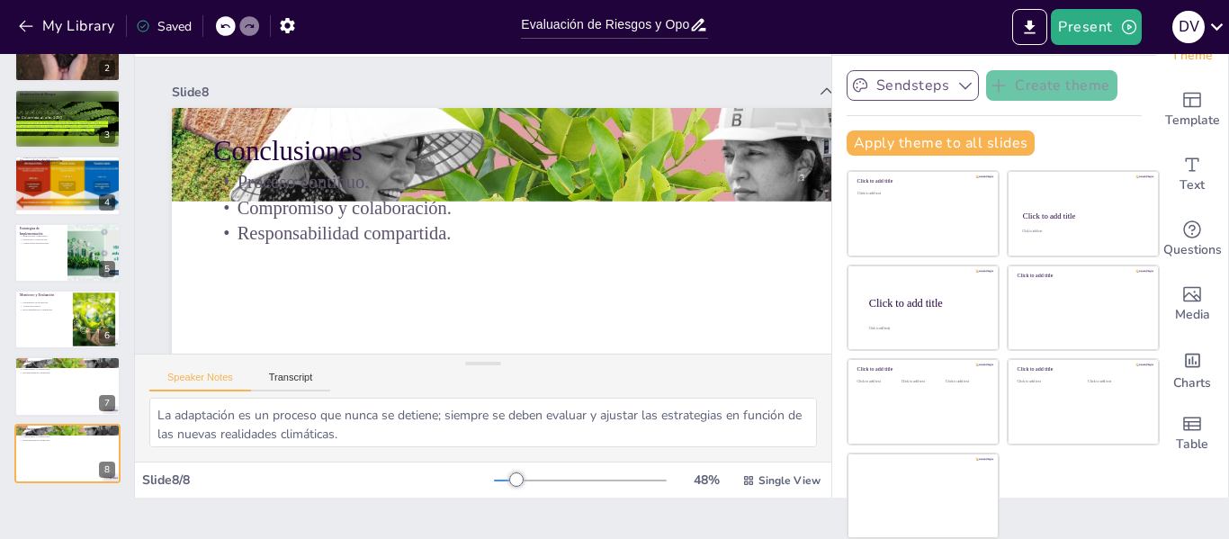
click at [957, 87] on icon "button" at bounding box center [966, 85] width 18 height 18
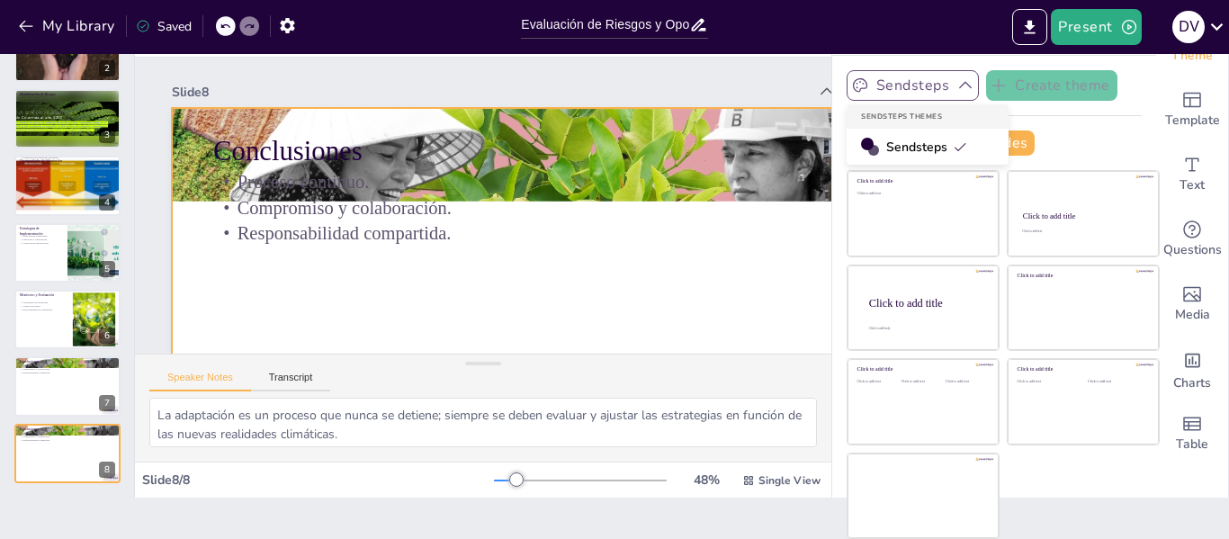
click at [640, 270] on div at bounding box center [580, 65] width 700 height 933
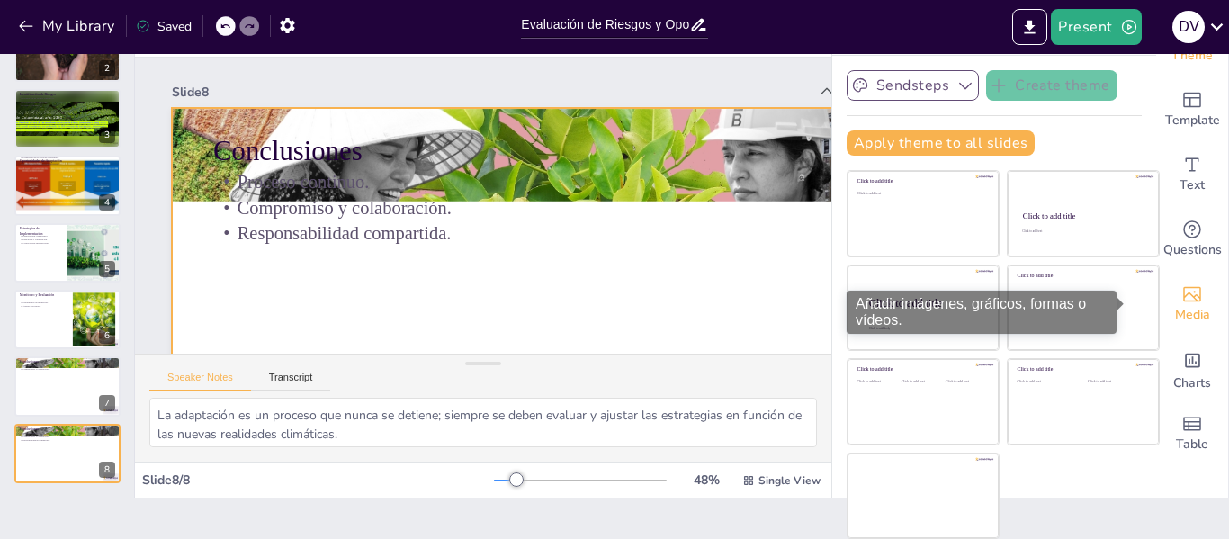
click at [1182, 302] on icon "Add images, graphics, shapes or video" at bounding box center [1193, 294] width 22 height 22
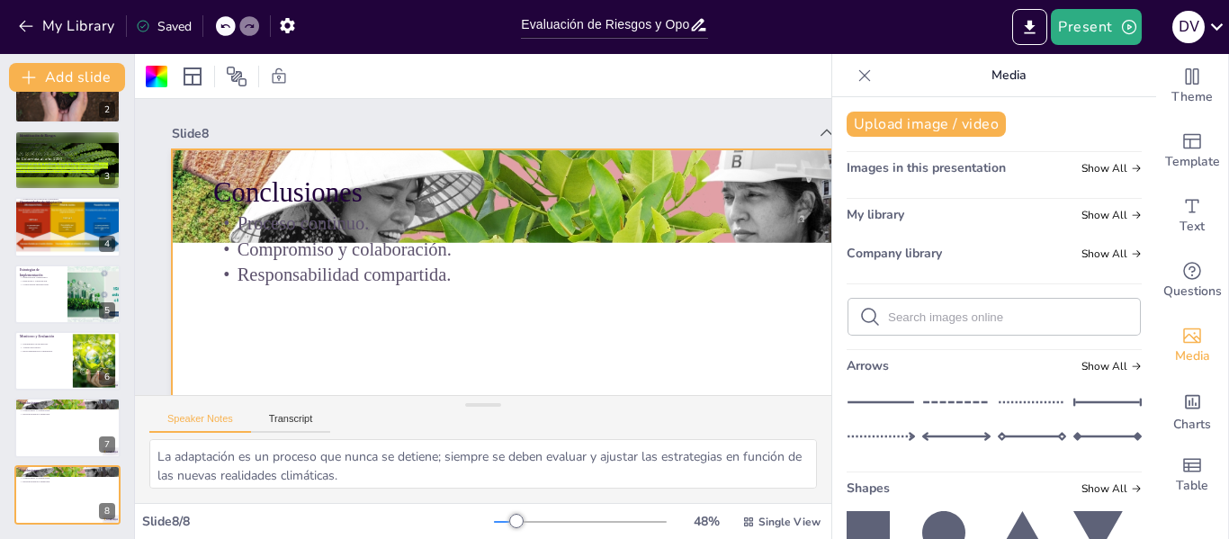
click at [922, 516] on icon at bounding box center [943, 532] width 43 height 43
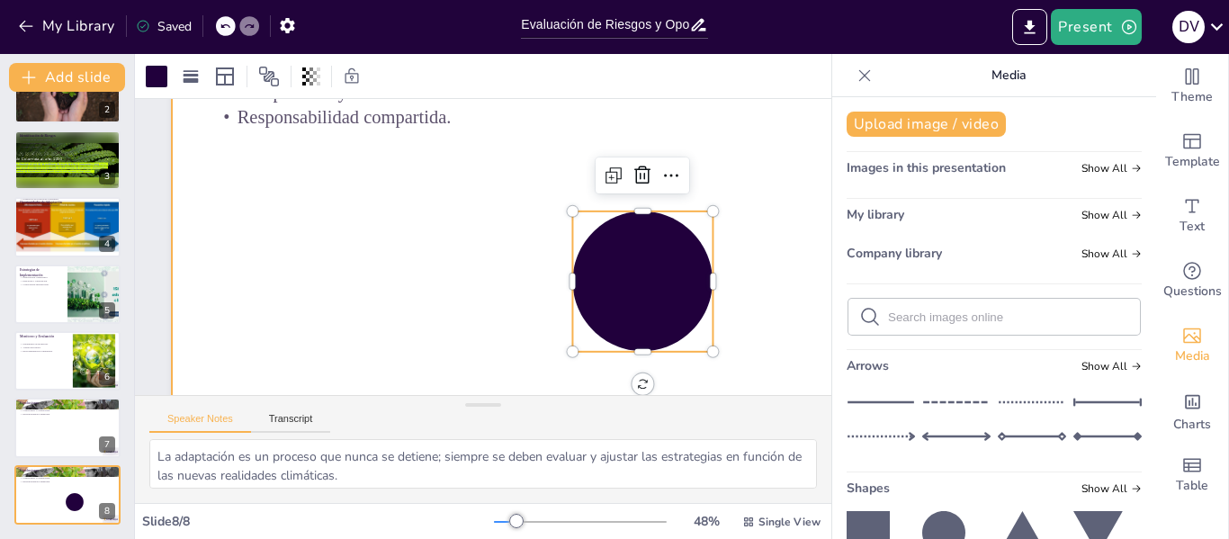
scroll to position [90, 13]
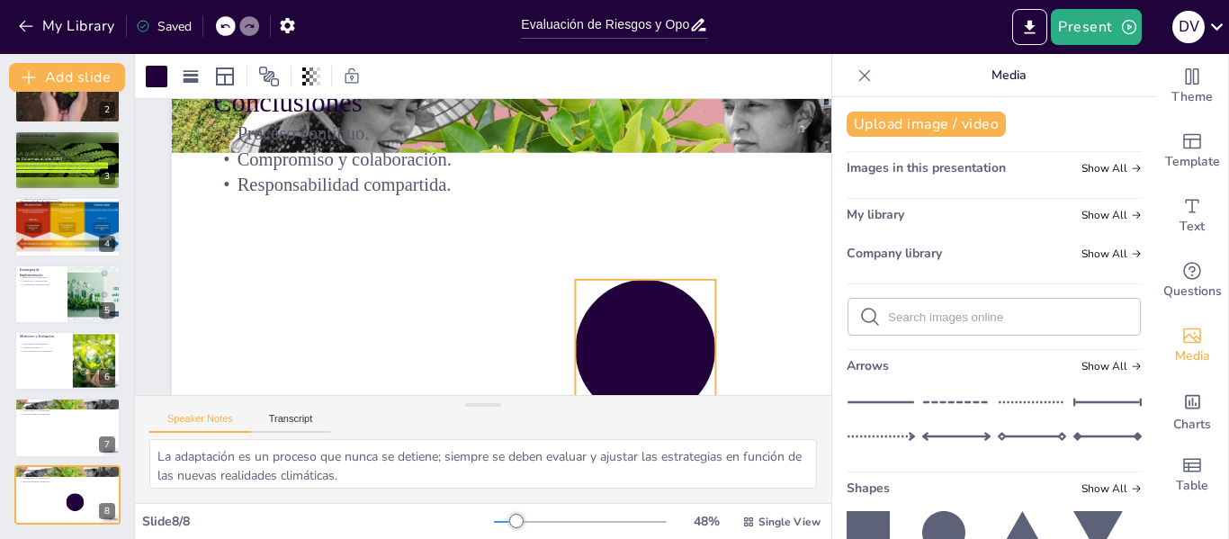
click at [387, 333] on div at bounding box center [291, 239] width 191 height 191
click at [402, 330] on div at bounding box center [304, 317] width 195 height 195
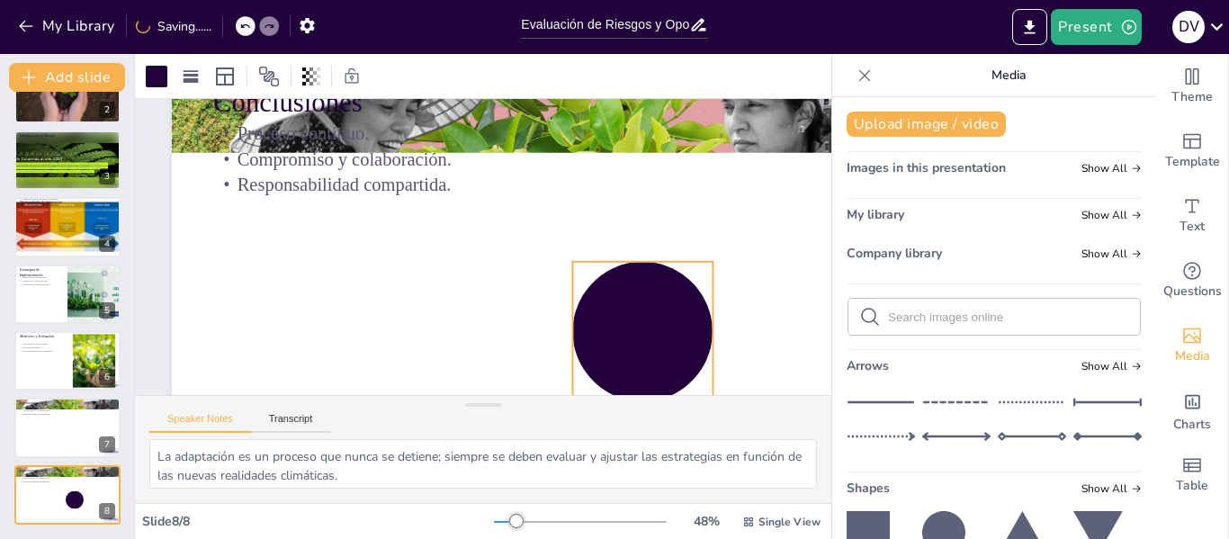
drag, startPoint x: 652, startPoint y: 330, endPoint x: 652, endPoint y: 307, distance: 23.4
click at [517, 337] on div at bounding box center [434, 420] width 166 height 166
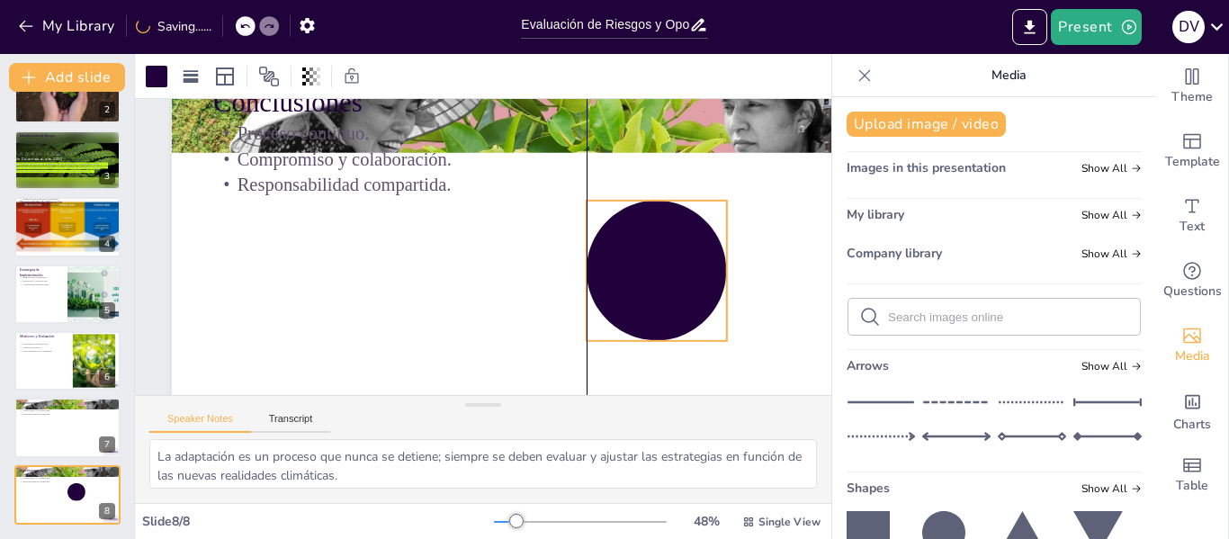
drag, startPoint x: 652, startPoint y: 307, endPoint x: 664, endPoint y: 250, distance: 57.9
click at [664, 250] on div at bounding box center [651, 197] width 184 height 184
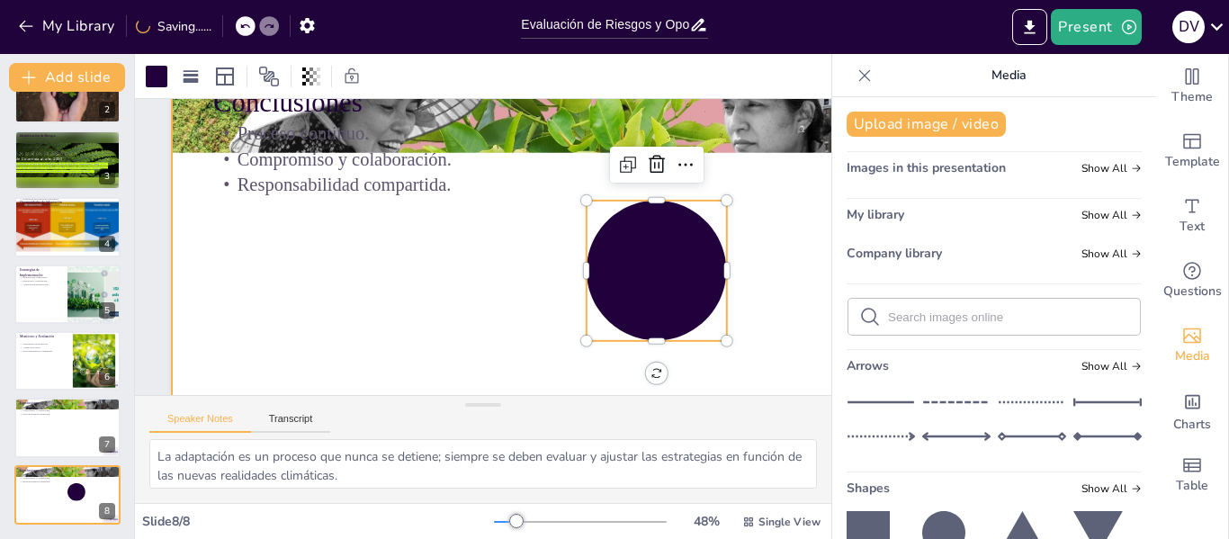
click at [486, 257] on div at bounding box center [399, 323] width 763 height 948
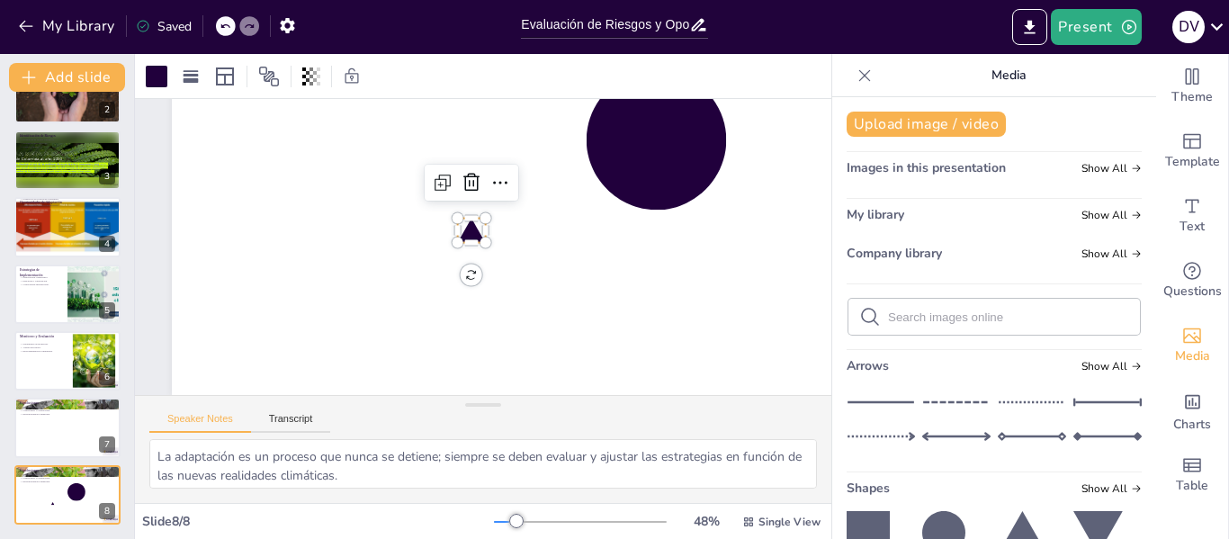
scroll to position [234, 13]
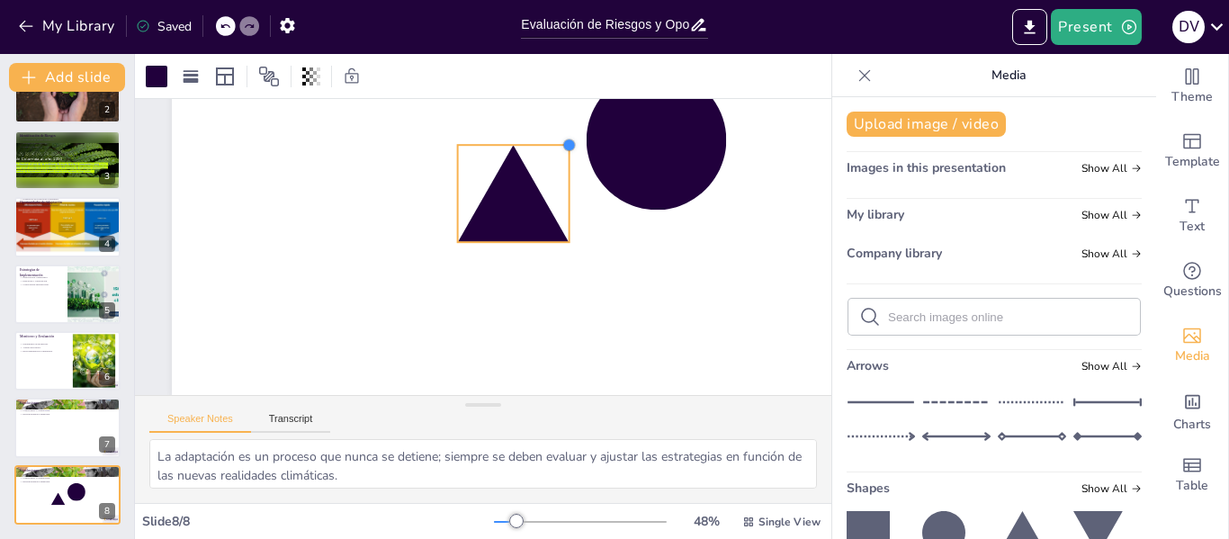
drag, startPoint x: 486, startPoint y: 207, endPoint x: 571, endPoint y: 155, distance: 99.4
click at [571, 155] on div "Conclusiones Proceso continuo. Compromiso y colaboración. Responsabilidad compa…" at bounding box center [555, 134] width 933 height 700
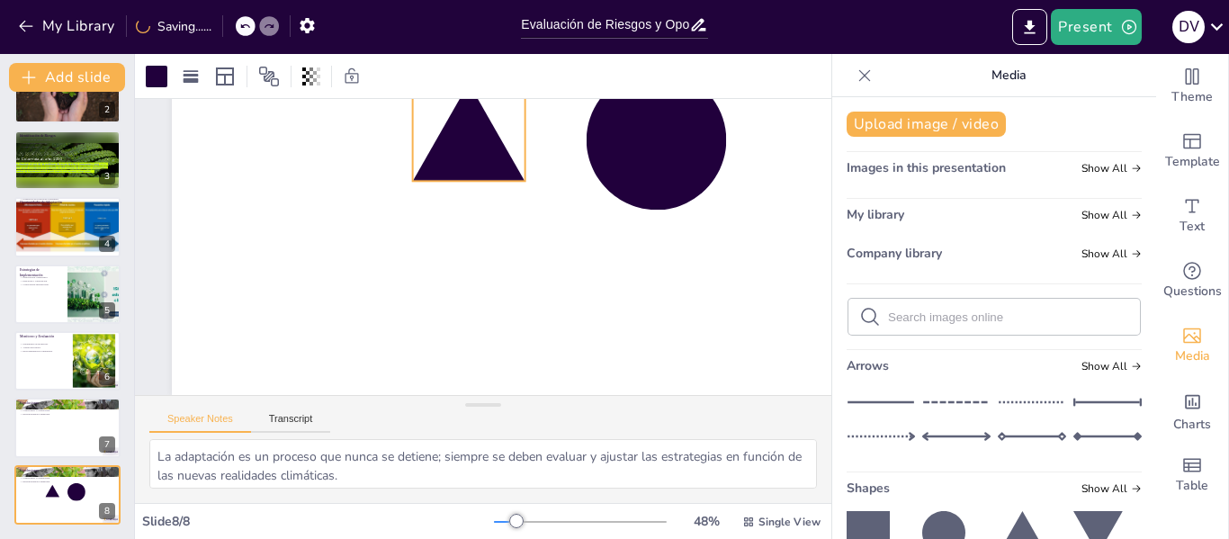
drag, startPoint x: 532, startPoint y: 183, endPoint x: 487, endPoint y: 121, distance: 76.0
click at [426, 212] on div at bounding box center [371, 272] width 110 height 121
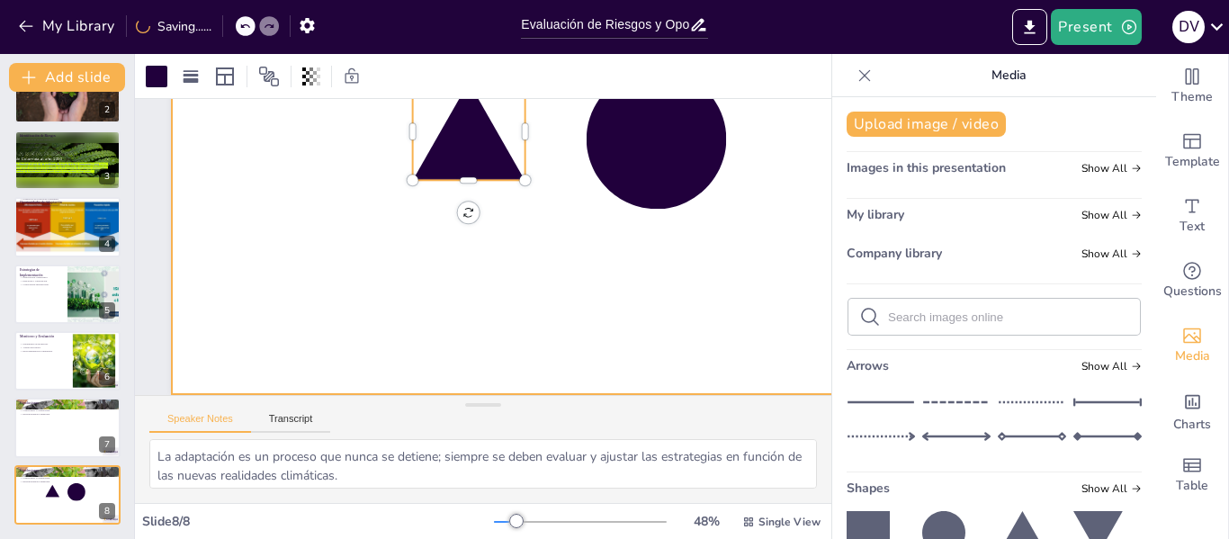
click at [697, 295] on div at bounding box center [350, 270] width 951 height 819
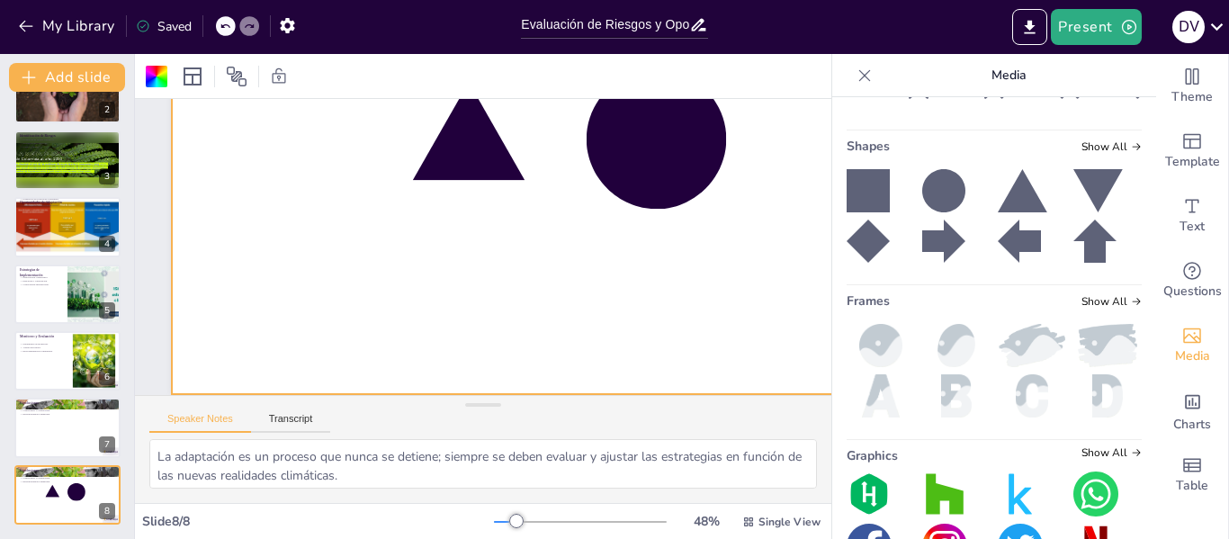
scroll to position [310, 0]
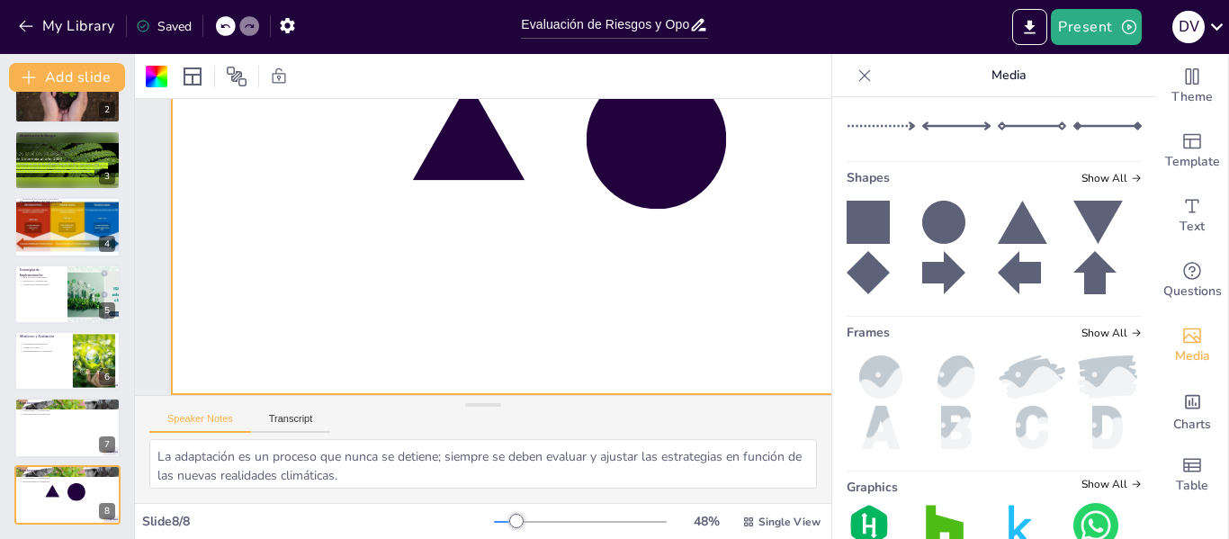
drag, startPoint x: 1075, startPoint y: 524, endPoint x: 644, endPoint y: 274, distance: 497.6
click at [644, 274] on div "Document fonts Akatab Recently used Mulish Popular fonts Fonts Add slide Evalua…" at bounding box center [614, 296] width 1229 height 485
click at [1080, 526] on img at bounding box center [1096, 525] width 45 height 45
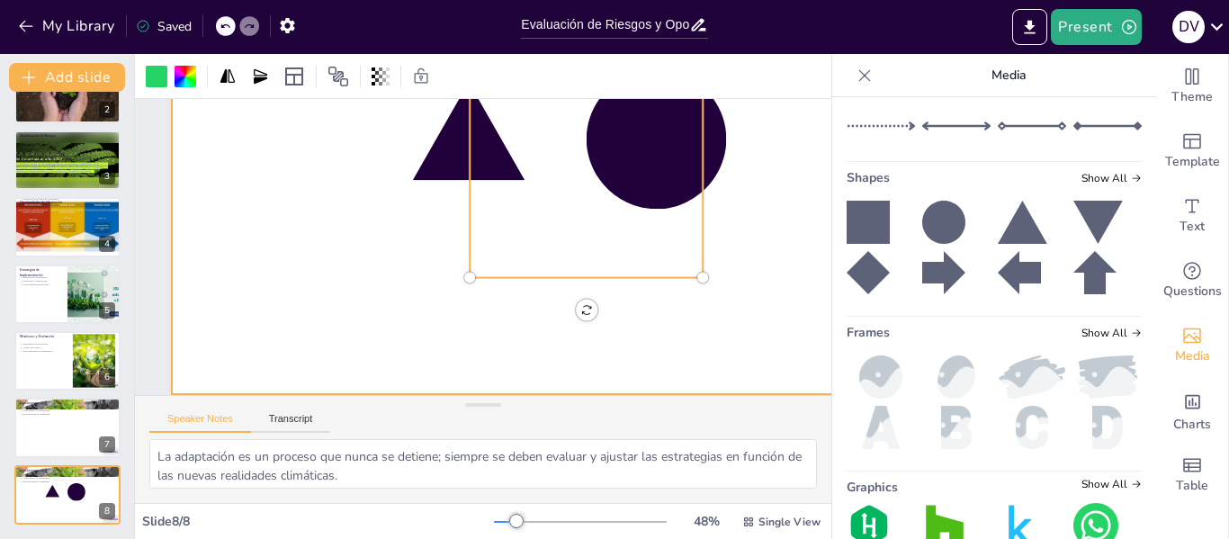
scroll to position [234, 13]
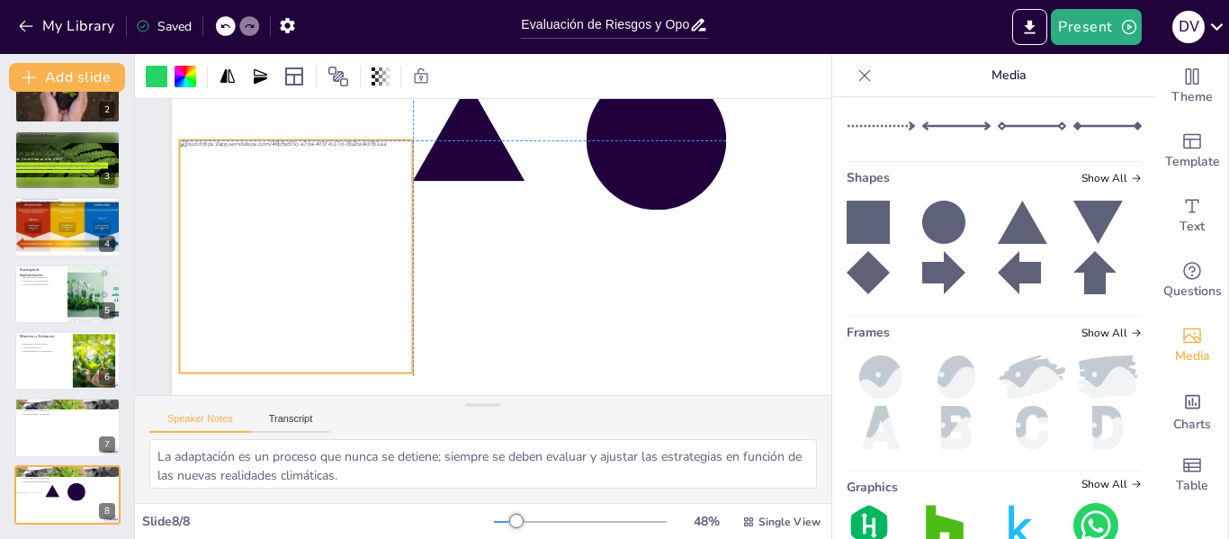
drag, startPoint x: 599, startPoint y: 154, endPoint x: 311, endPoint y: 251, distance: 303.9
click at [374, 200] on div at bounding box center [512, 62] width 276 height 276
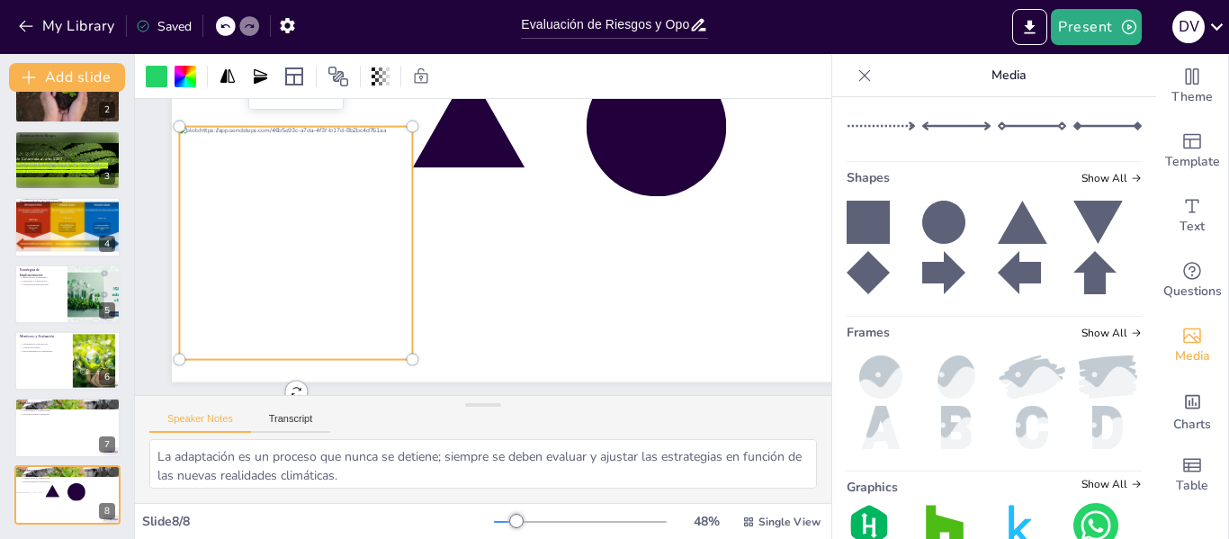
scroll to position [235, 13]
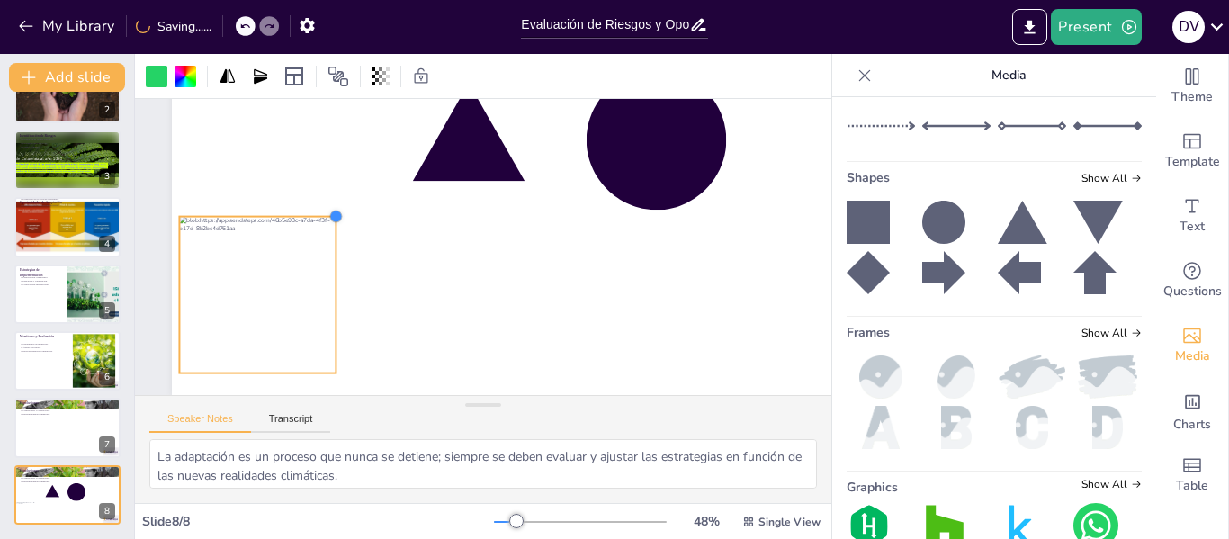
drag, startPoint x: 413, startPoint y: 129, endPoint x: 290, endPoint y: 220, distance: 153.7
click at [301, 219] on div "Conclusiones Proceso continuo. Compromiso y colaboración. Responsabilidad compa…" at bounding box center [490, 113] width 902 height 929
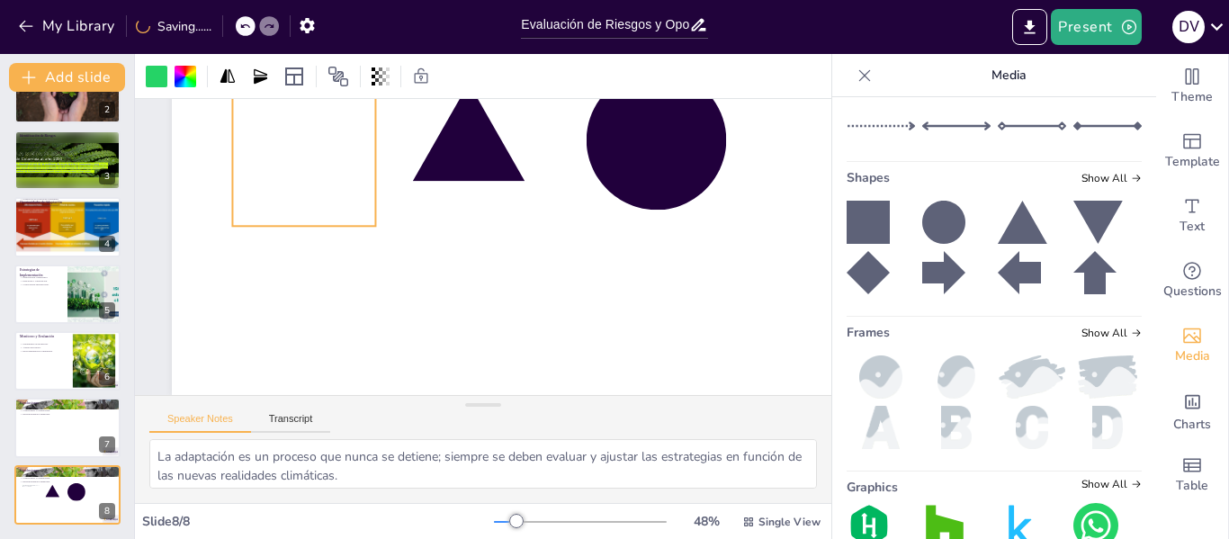
drag, startPoint x: 233, startPoint y: 290, endPoint x: 286, endPoint y: 140, distance: 158.5
click at [286, 279] on div at bounding box center [325, 373] width 189 height 189
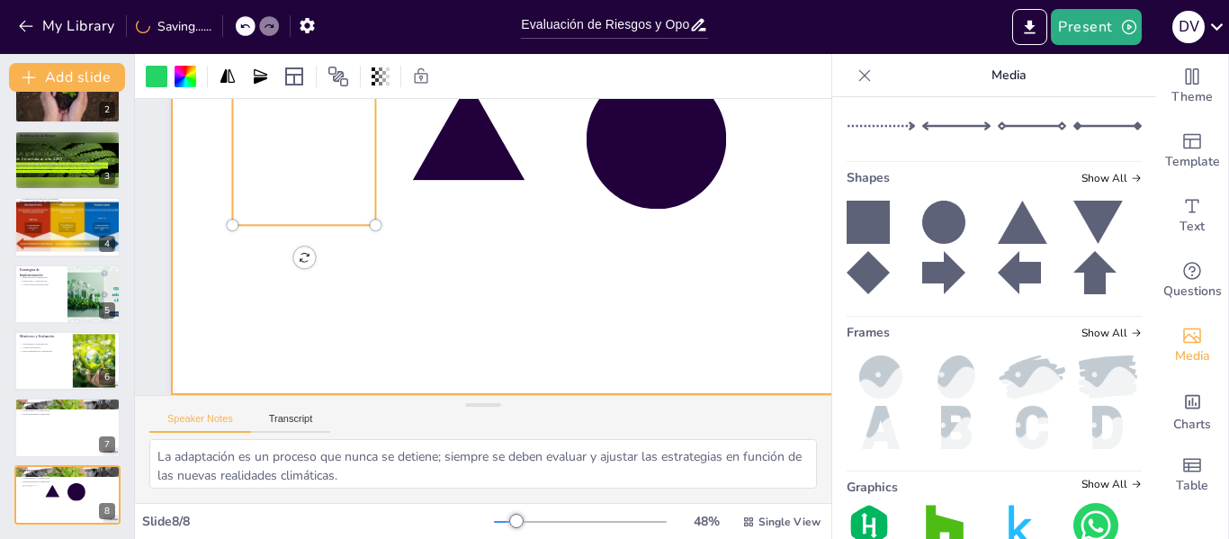
scroll to position [145, 13]
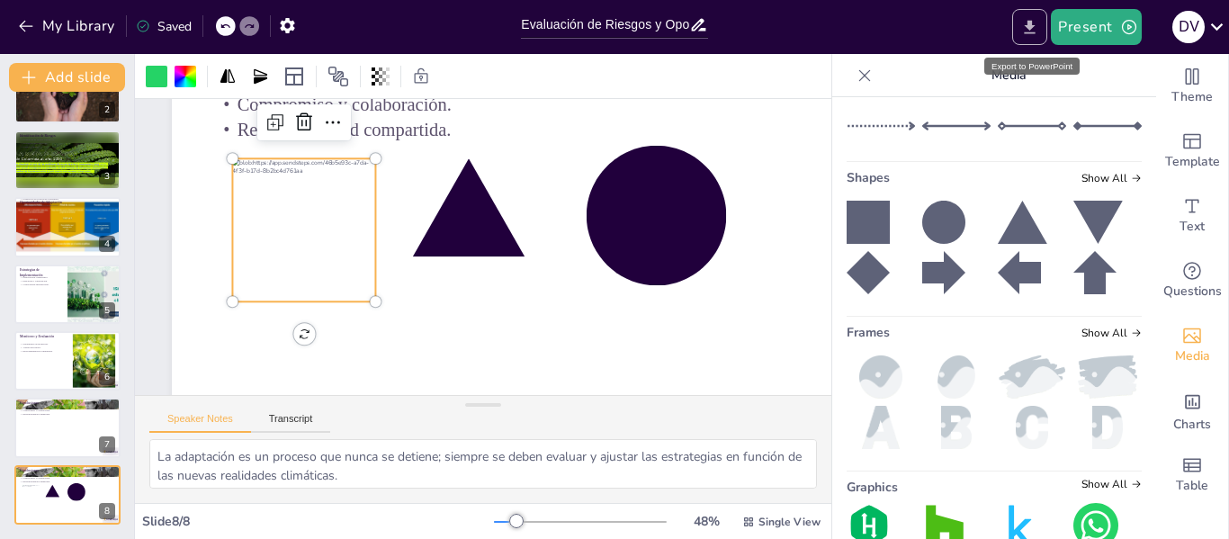
click at [1036, 29] on icon "Export to PowerPoint" at bounding box center [1030, 27] width 19 height 19
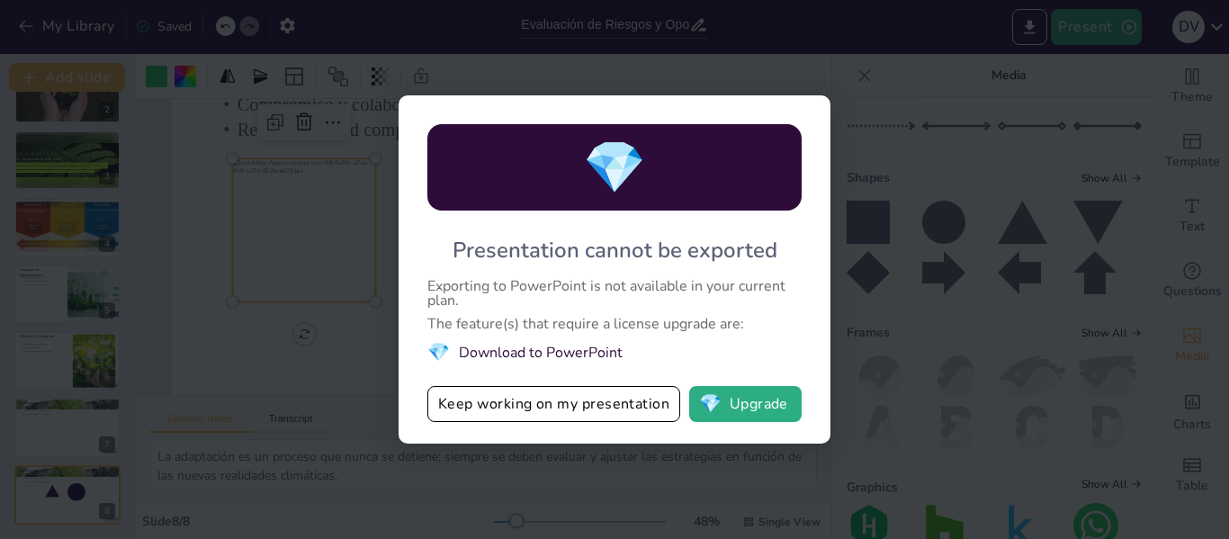
click at [994, 333] on div "💎 Presentation cannot be exported Exporting to PowerPoint is not available in y…" at bounding box center [614, 269] width 1229 height 539
